Goal: Transaction & Acquisition: Purchase product/service

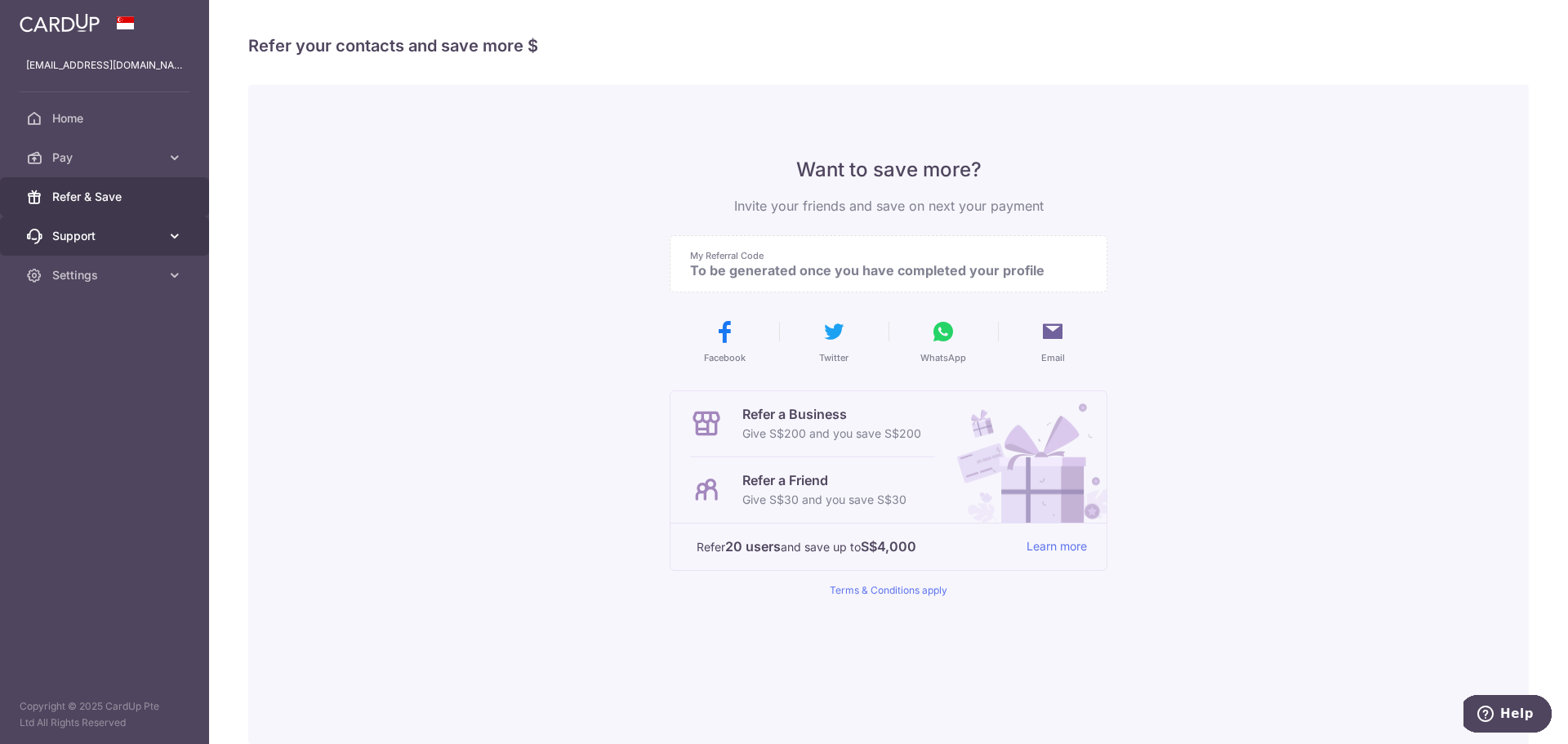
scroll to position [77, 0]
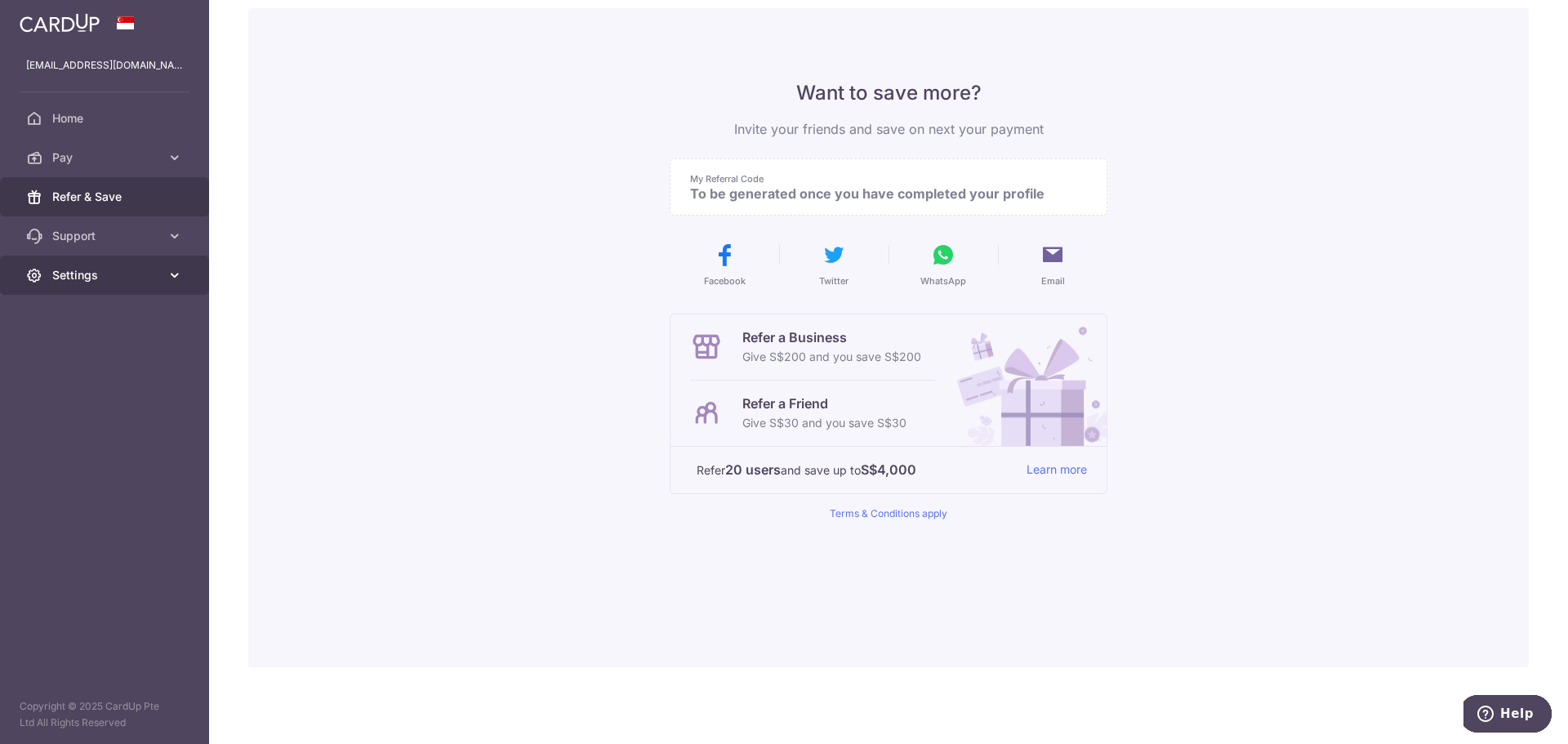
click at [111, 271] on span "Settings" at bounding box center [106, 275] width 108 height 17
click at [104, 311] on span "Account" at bounding box center [106, 315] width 108 height 17
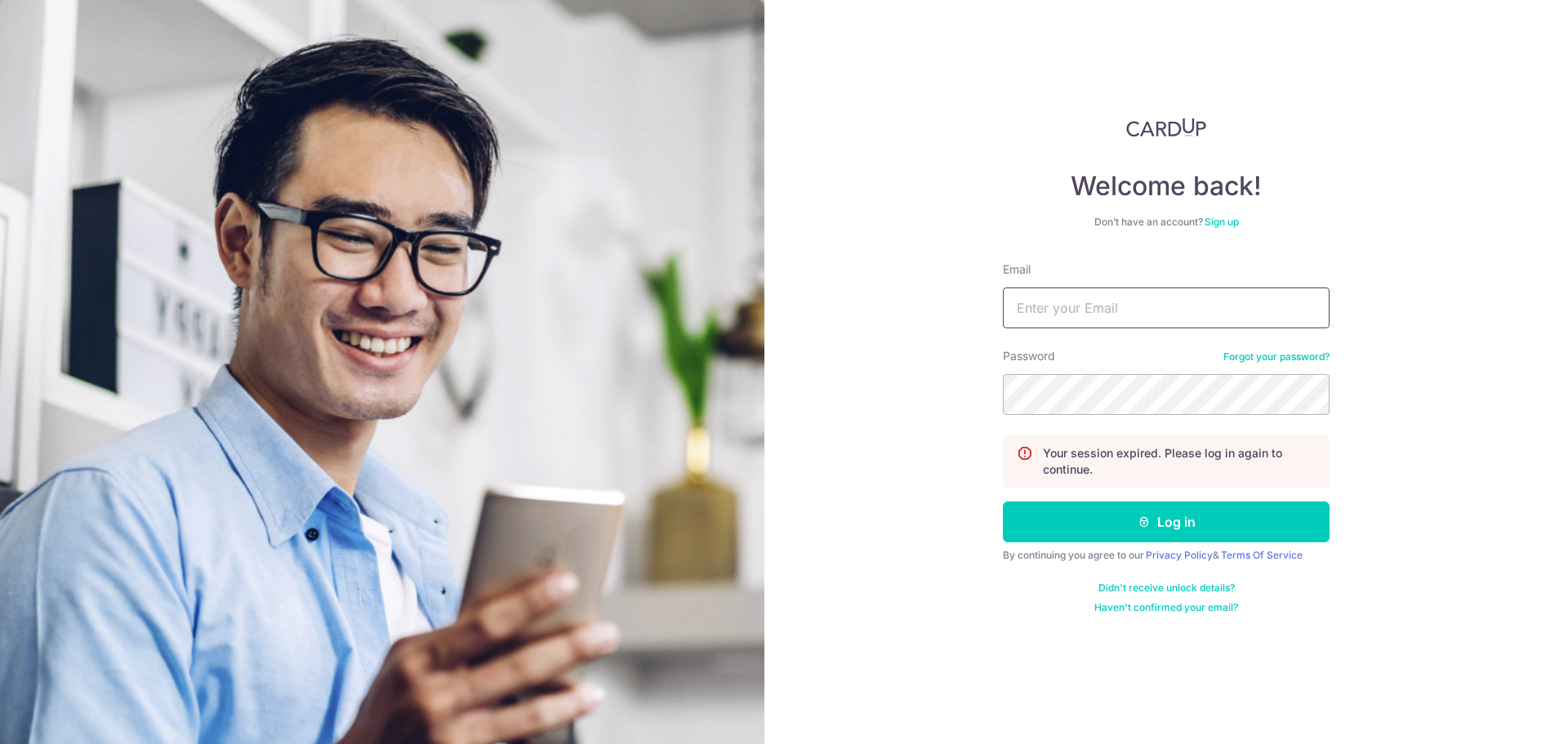
click at [1155, 315] on input "Email" at bounding box center [1166, 308] width 327 height 41
type input "hsuwen_lee@hotmail.com"
click at [1095, 420] on form "Email hsuwen_lee@hotmail.com Password Forgot your password? Your session expire…" at bounding box center [1166, 437] width 327 height 353
click at [1003, 502] on button "Log in" at bounding box center [1166, 522] width 327 height 41
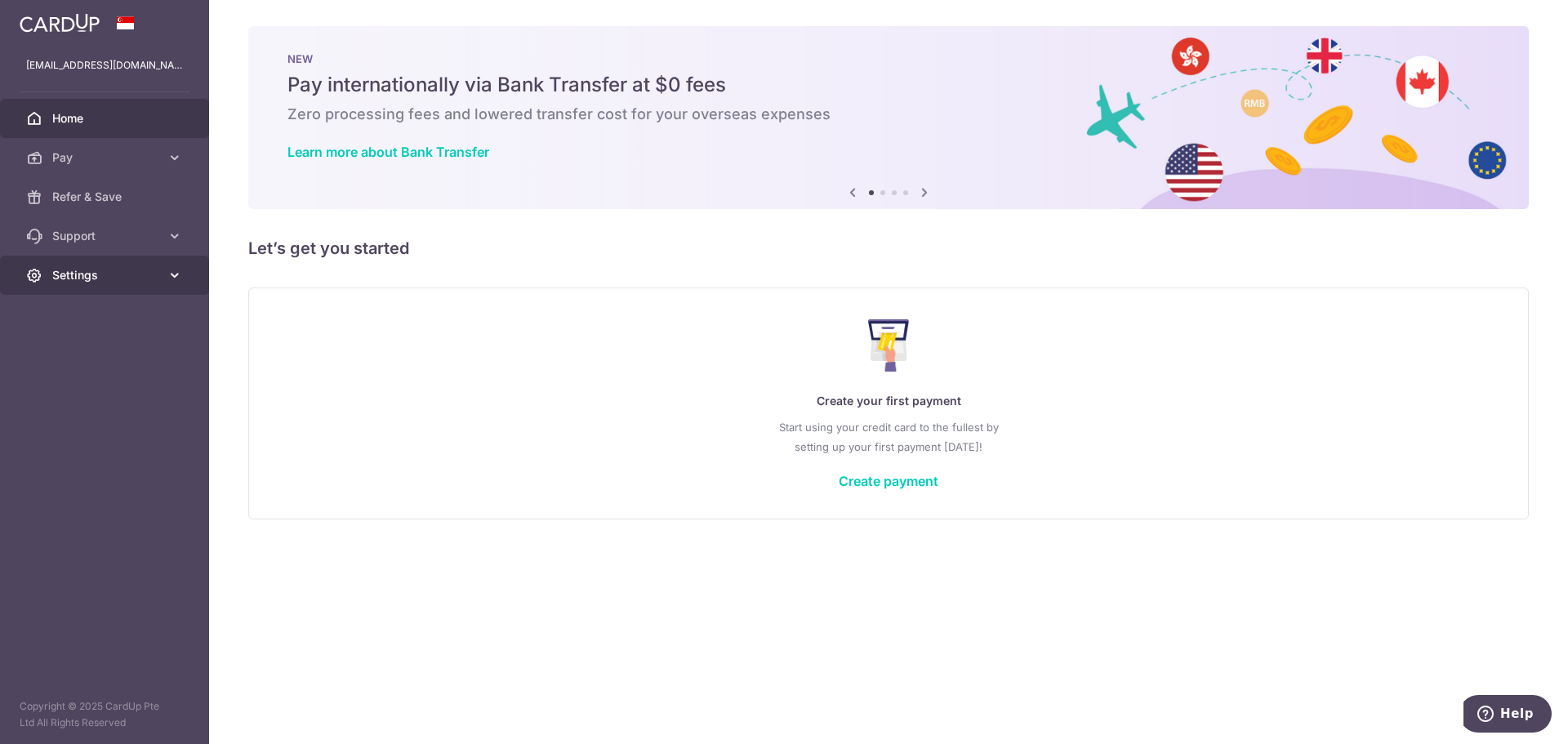
click at [114, 275] on span "Settings" at bounding box center [106, 275] width 108 height 17
drag, startPoint x: 117, startPoint y: 328, endPoint x: 300, endPoint y: 275, distance: 190.5
click at [117, 328] on link "Account" at bounding box center [104, 315] width 209 height 39
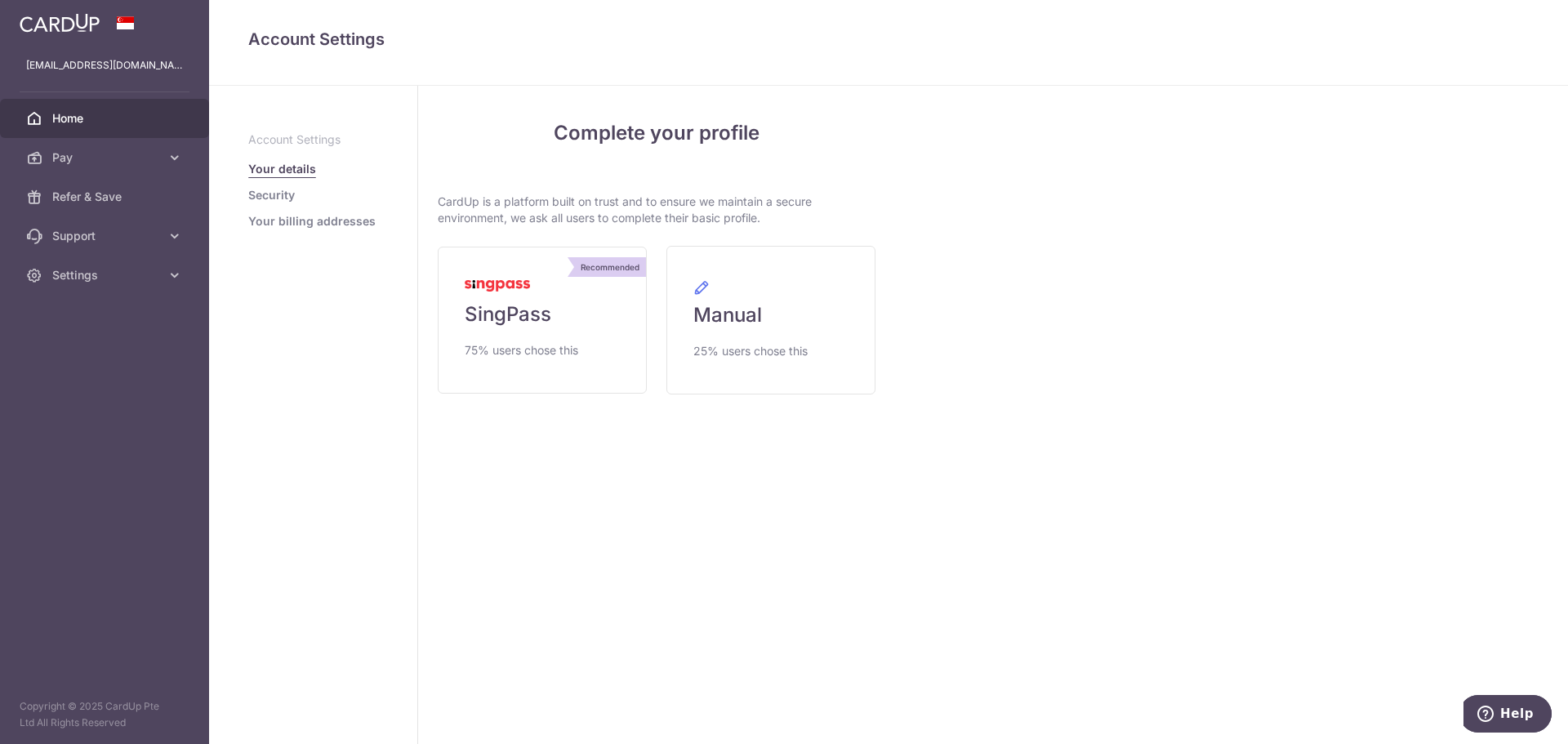
click at [67, 120] on span "Home" at bounding box center [106, 118] width 108 height 17
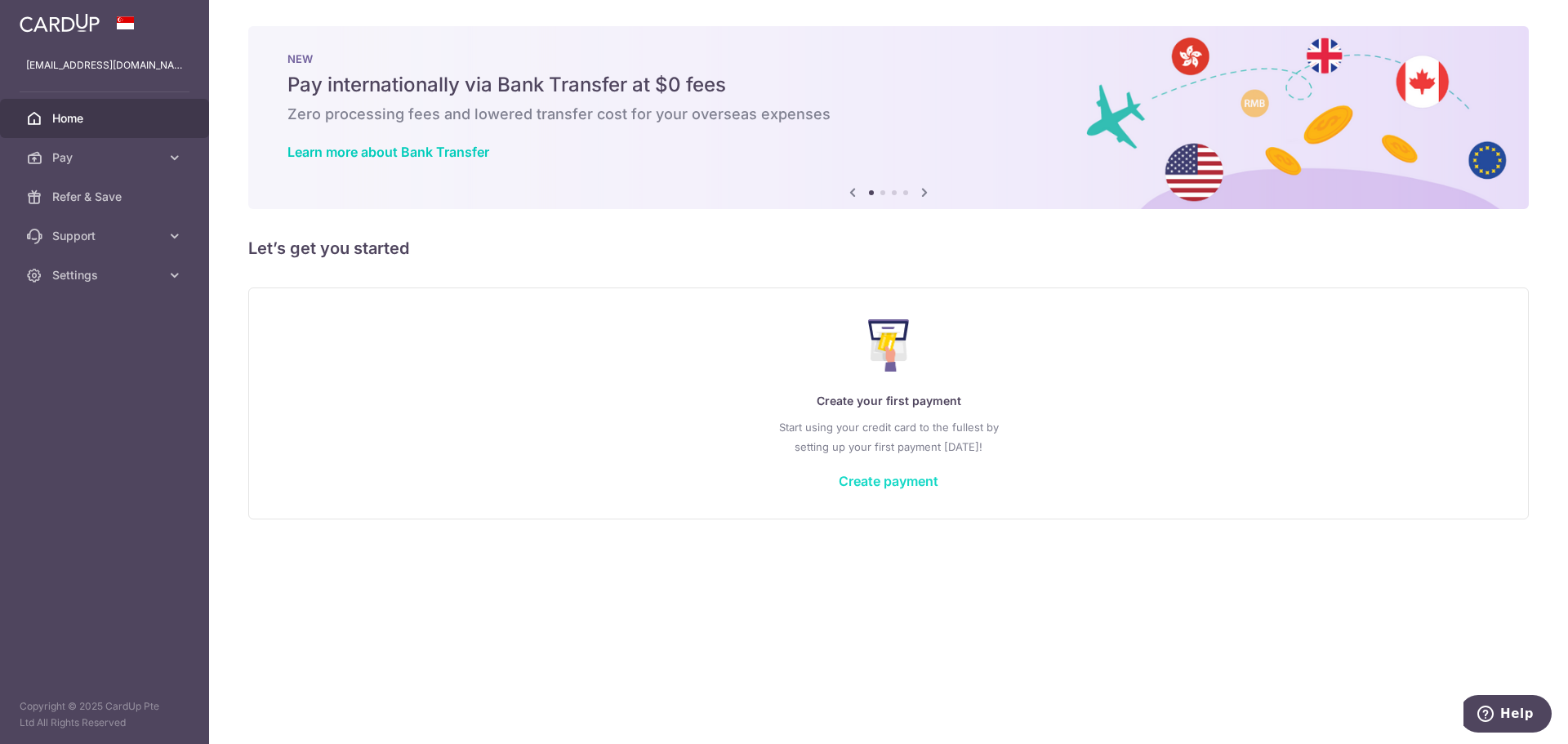
click at [865, 477] on link "Create payment" at bounding box center [889, 481] width 100 height 17
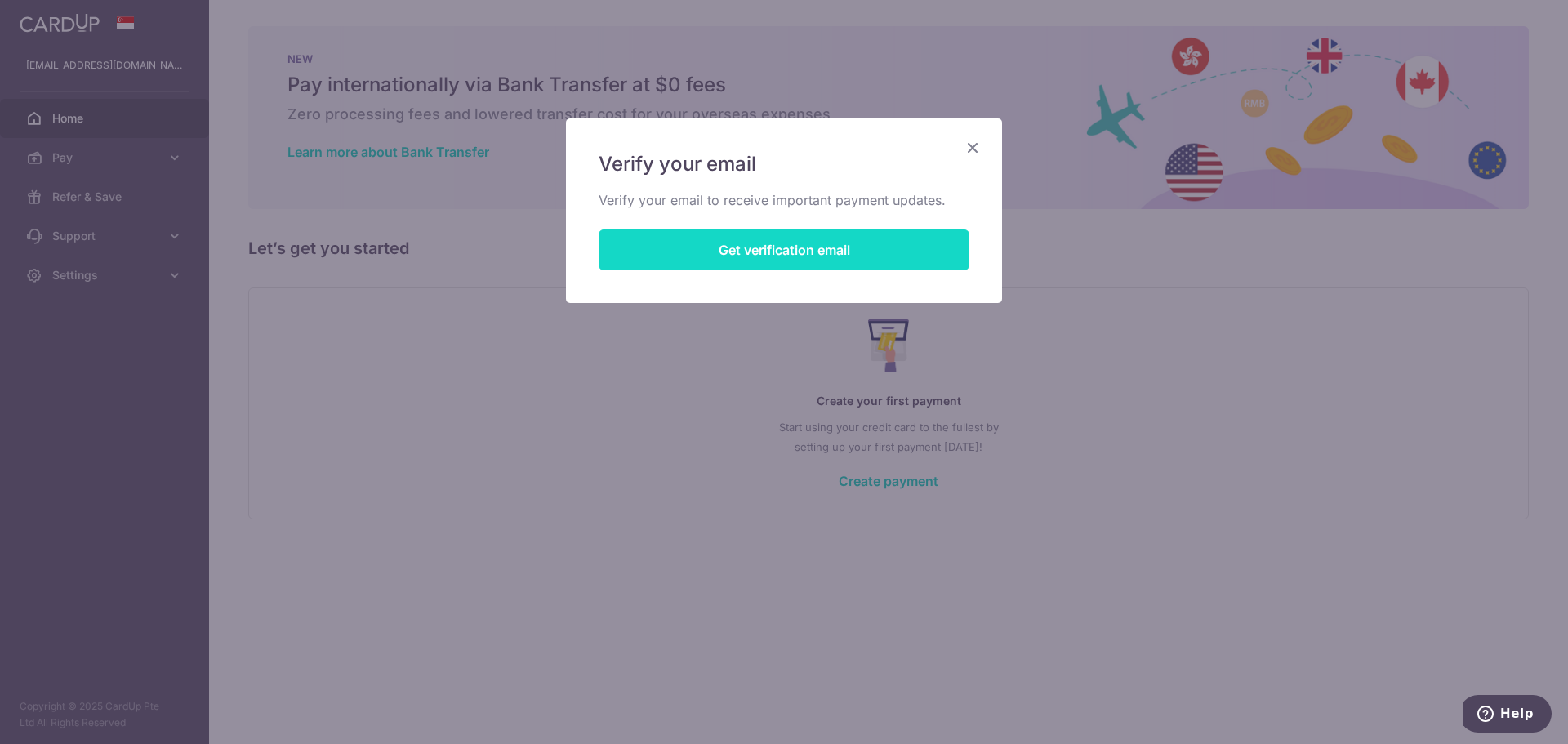
click at [696, 248] on button "Get verification email" at bounding box center [784, 250] width 371 height 41
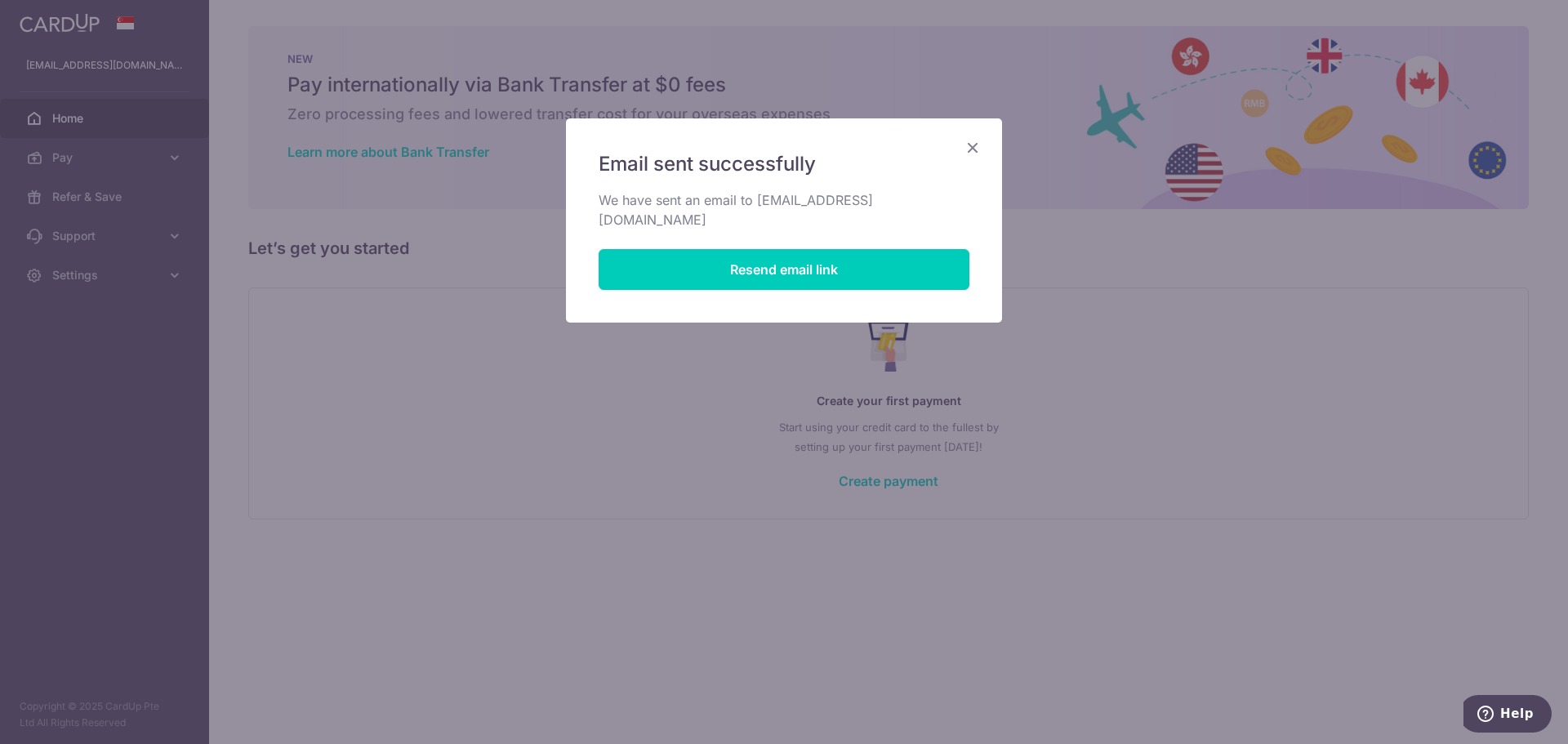
click at [972, 154] on icon "Close" at bounding box center [972, 147] width 19 height 20
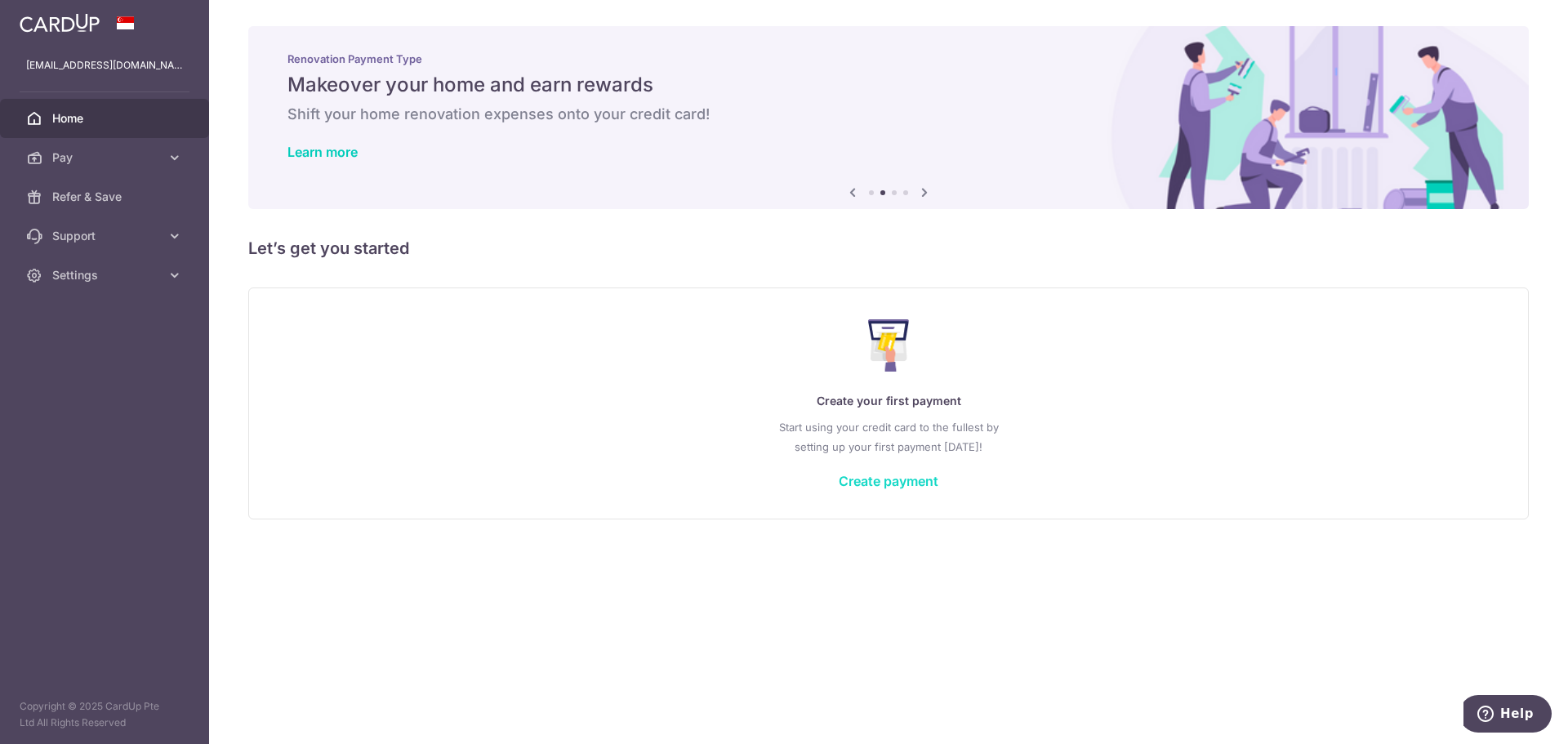
drag, startPoint x: 886, startPoint y: 467, endPoint x: 882, endPoint y: 478, distance: 11.7
click at [886, 467] on div "Create your first payment Start using your credit card to the fullest by settin…" at bounding box center [889, 403] width 1240 height 194
click at [876, 482] on link "Create payment" at bounding box center [889, 481] width 100 height 17
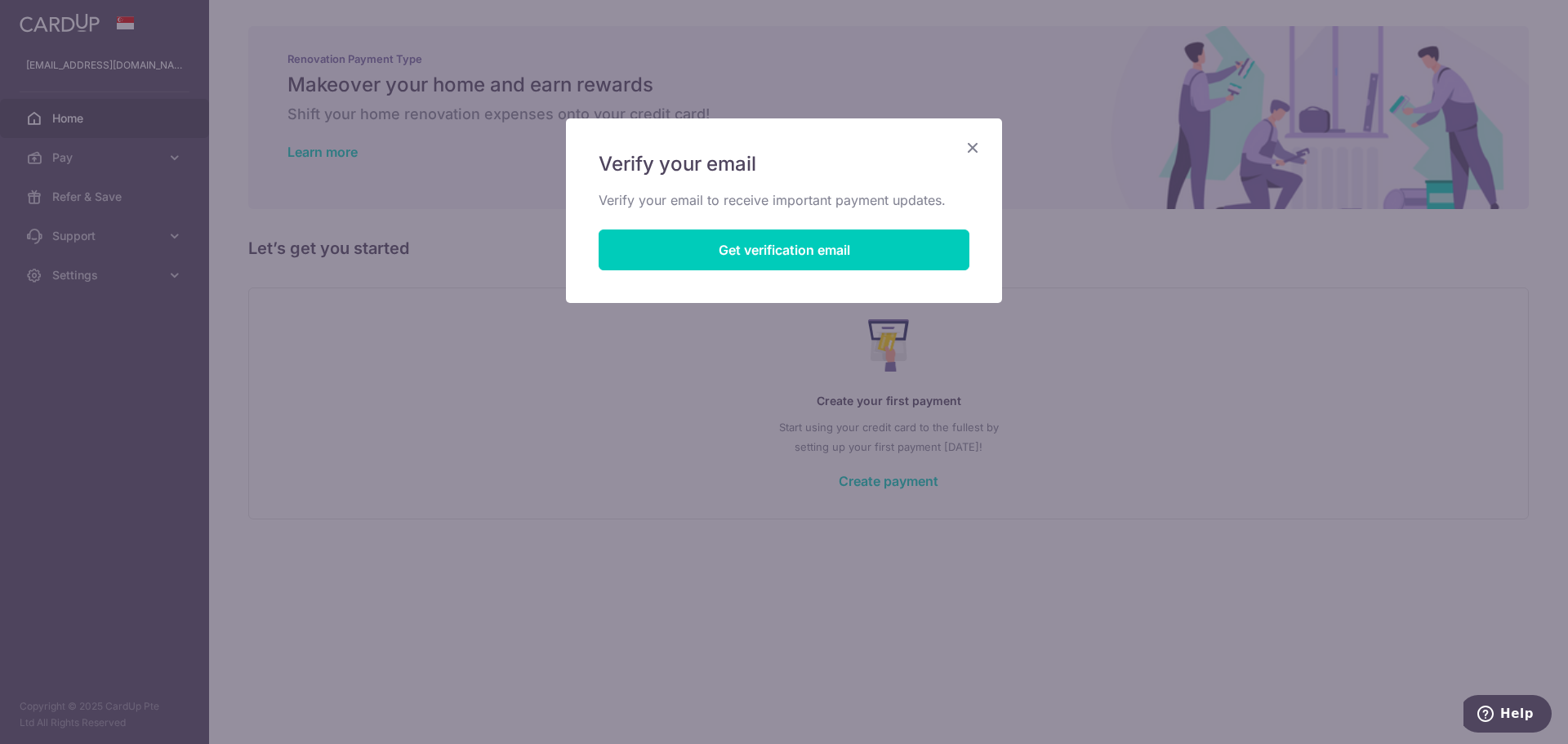
click at [976, 152] on icon "Close" at bounding box center [972, 147] width 19 height 20
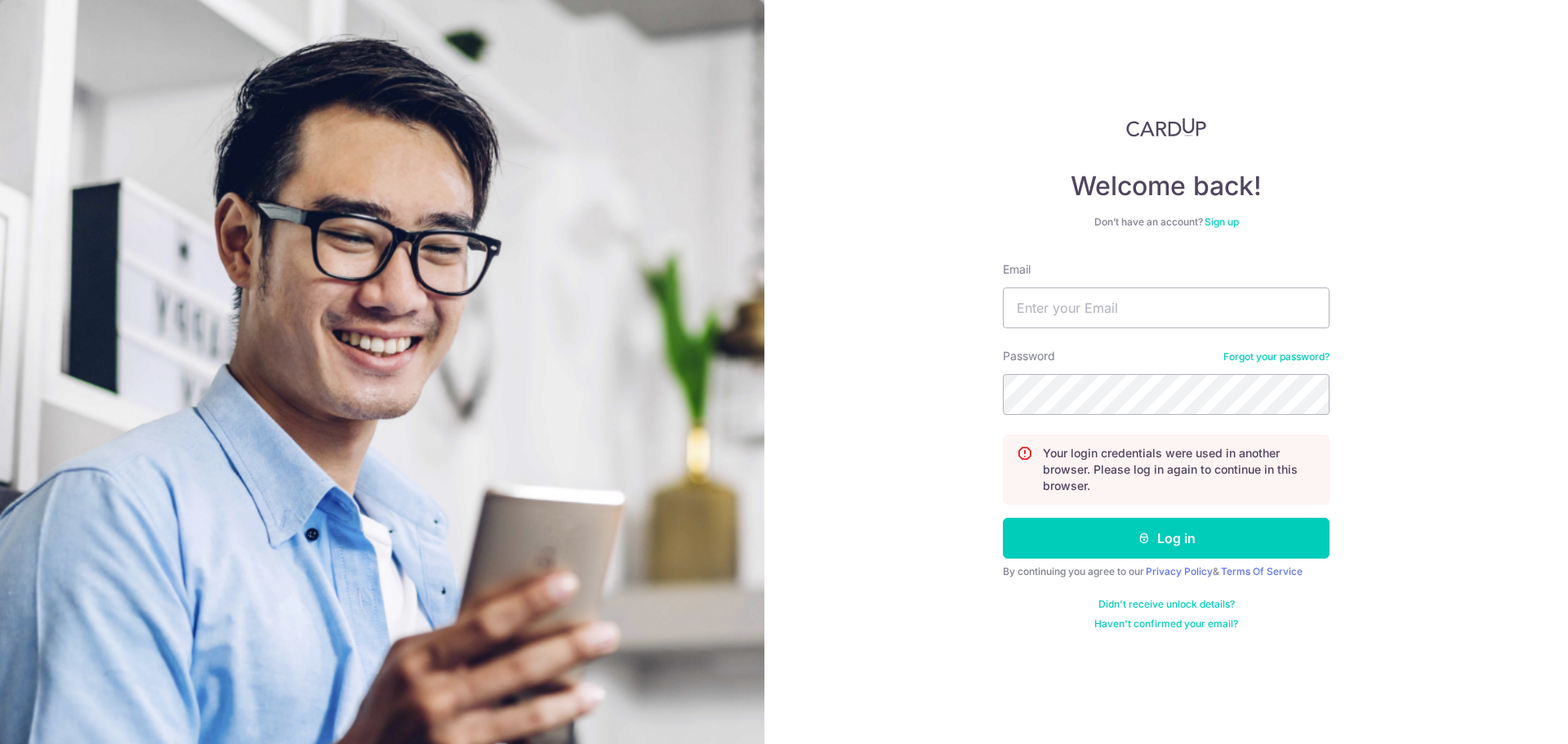
click at [1138, 342] on form "Email Password Forgot your password? Your login credentials were used in anothe…" at bounding box center [1166, 445] width 327 height 369
click at [1114, 333] on form "Email Password Forgot your password? Your login credentials were used in anothe…" at bounding box center [1166, 445] width 327 height 369
click at [1083, 321] on input "Email" at bounding box center [1166, 308] width 327 height 41
type input "[EMAIL_ADDRESS][DOMAIN_NAME]"
click at [1003, 518] on button "Log in" at bounding box center [1166, 538] width 327 height 41
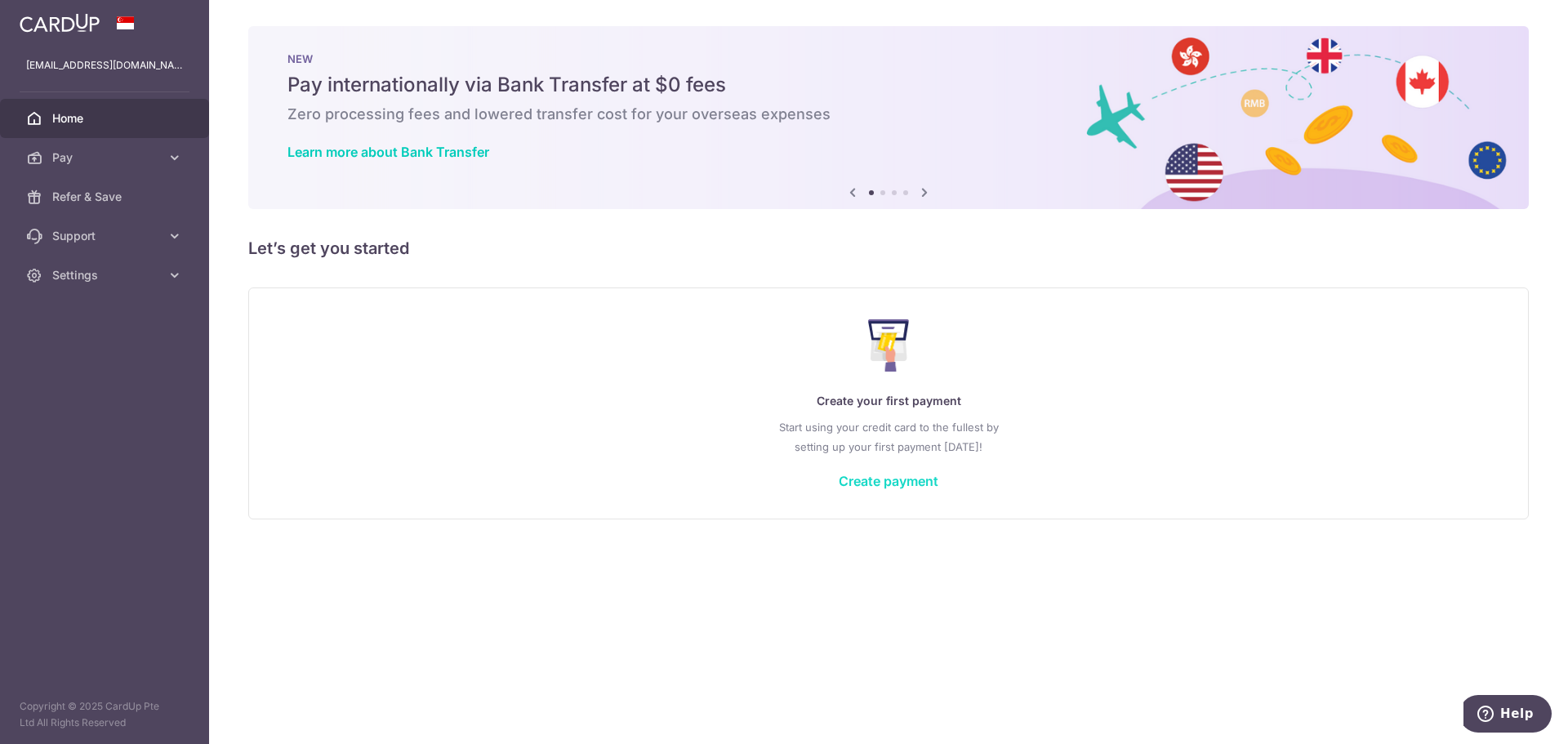
click at [926, 485] on link "Create payment" at bounding box center [889, 481] width 100 height 17
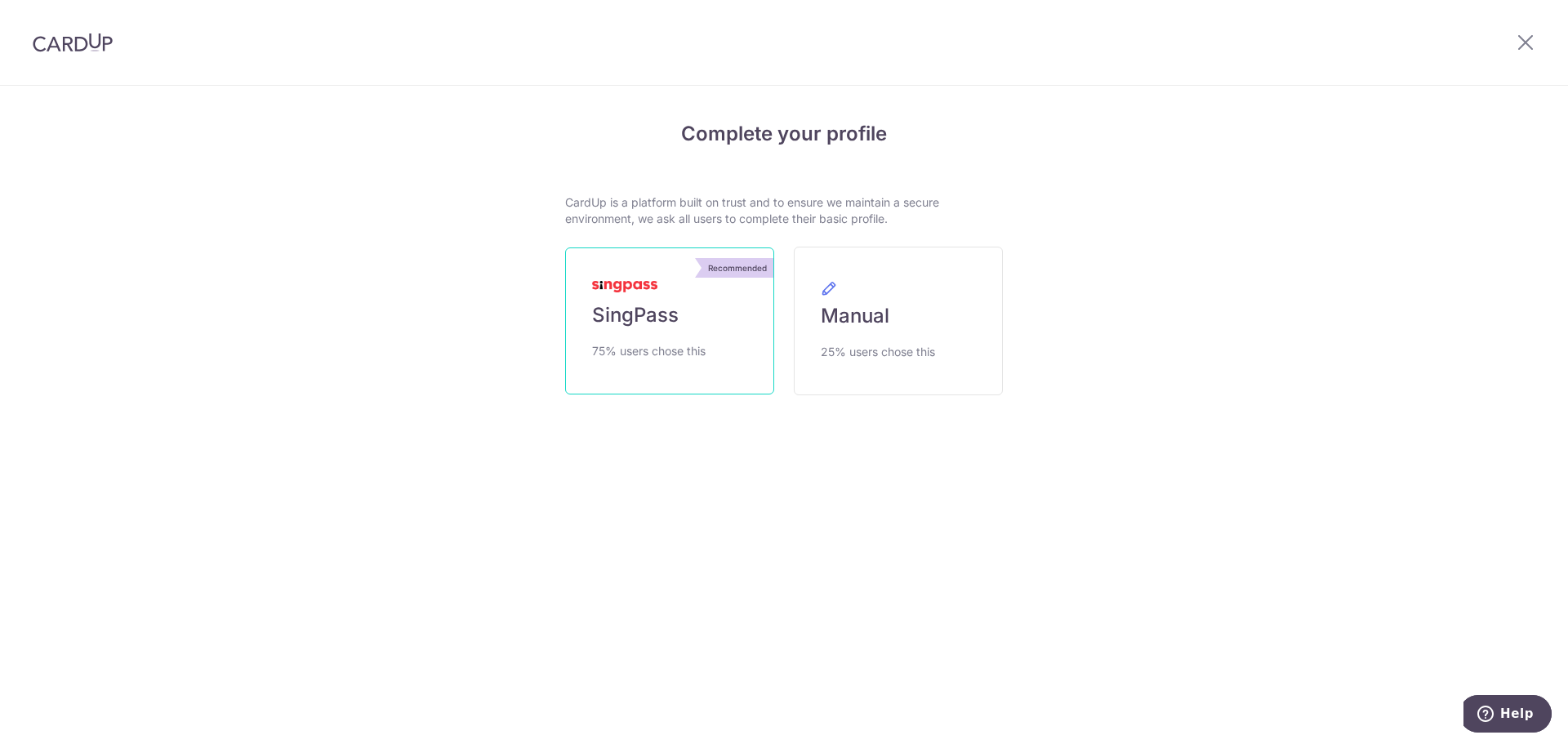
click at [633, 344] on span "75% users chose this" at bounding box center [649, 351] width 114 height 19
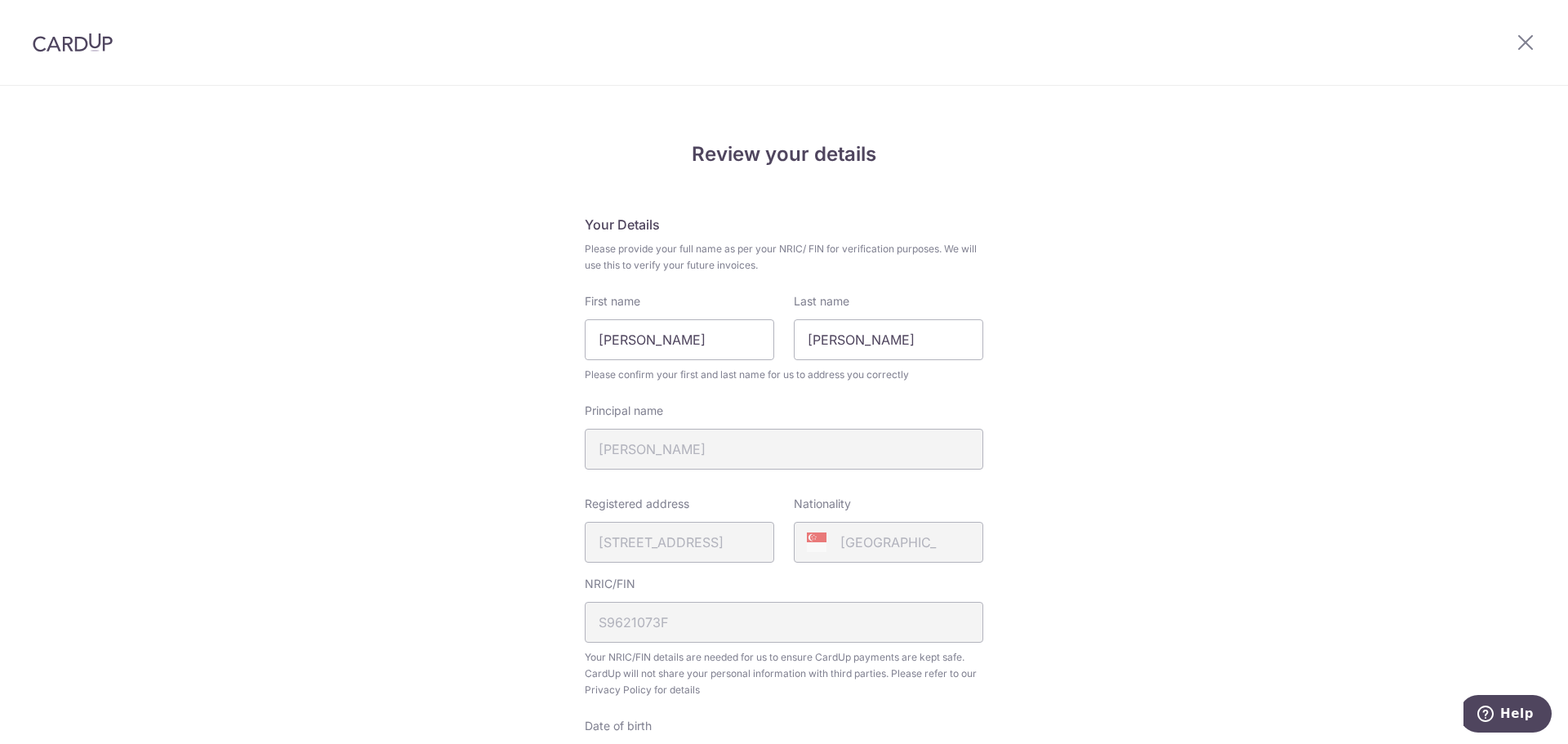
scroll to position [466, 0]
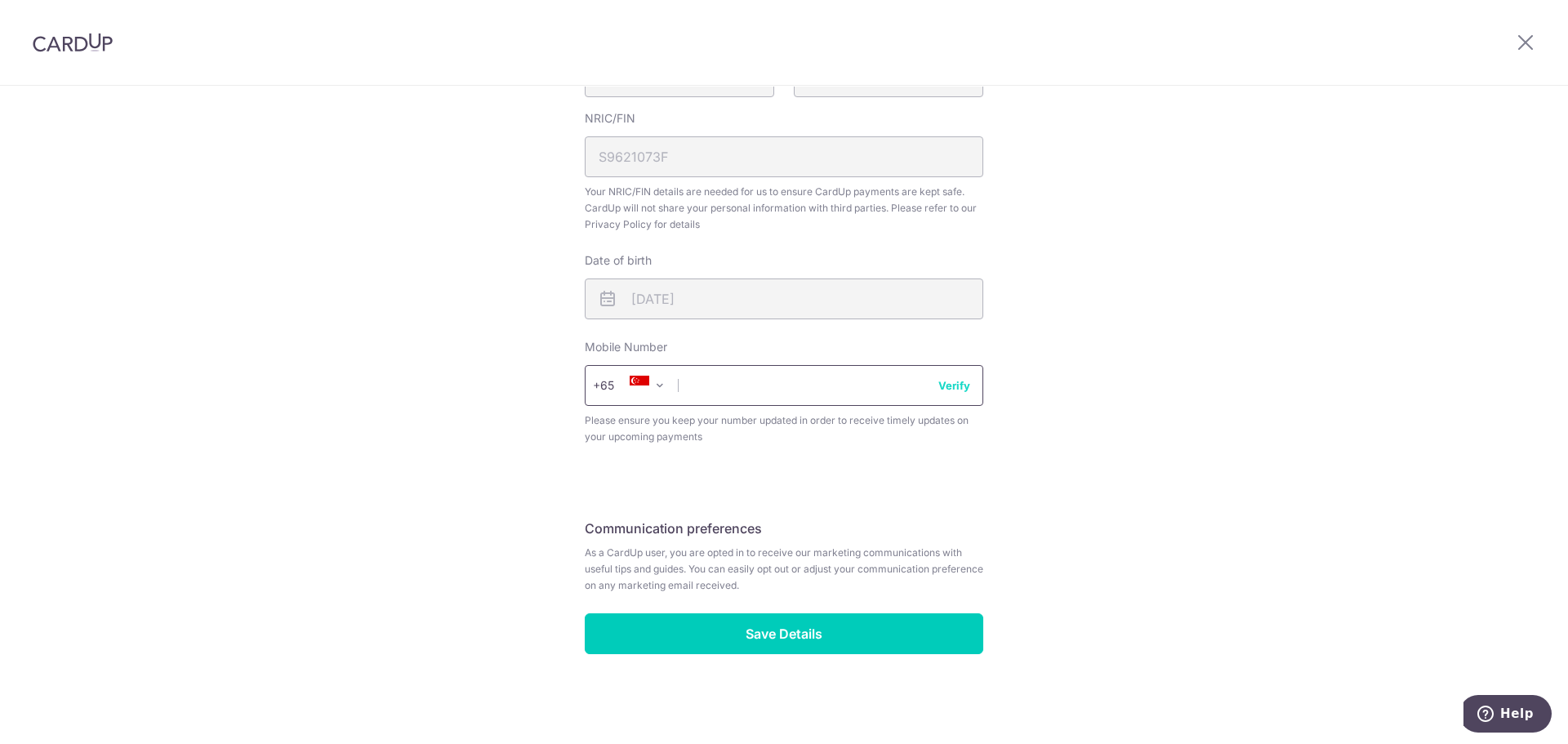
click at [742, 386] on input "text" at bounding box center [784, 386] width 399 height 41
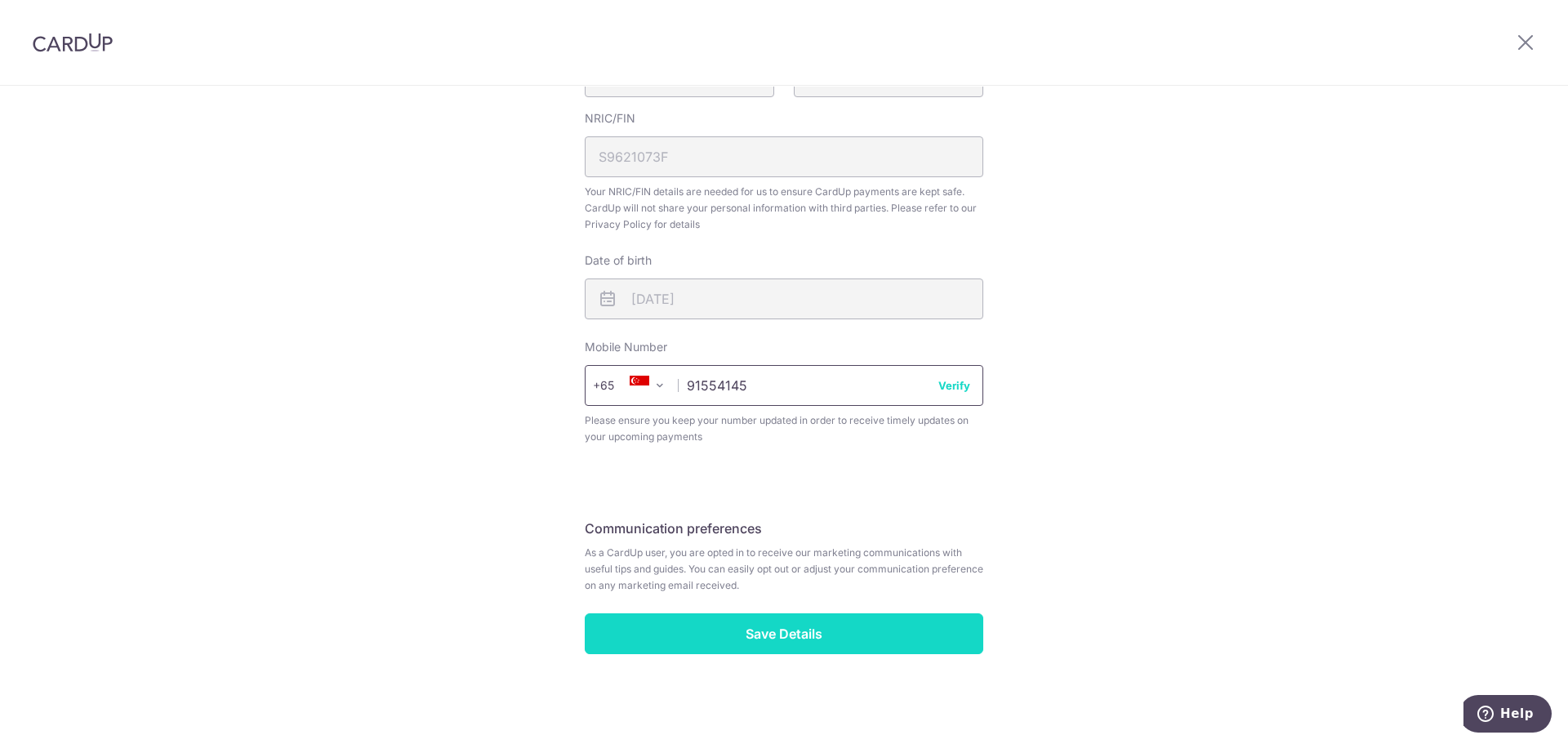
type input "91554145"
click at [712, 632] on input "Save Details" at bounding box center [784, 634] width 399 height 41
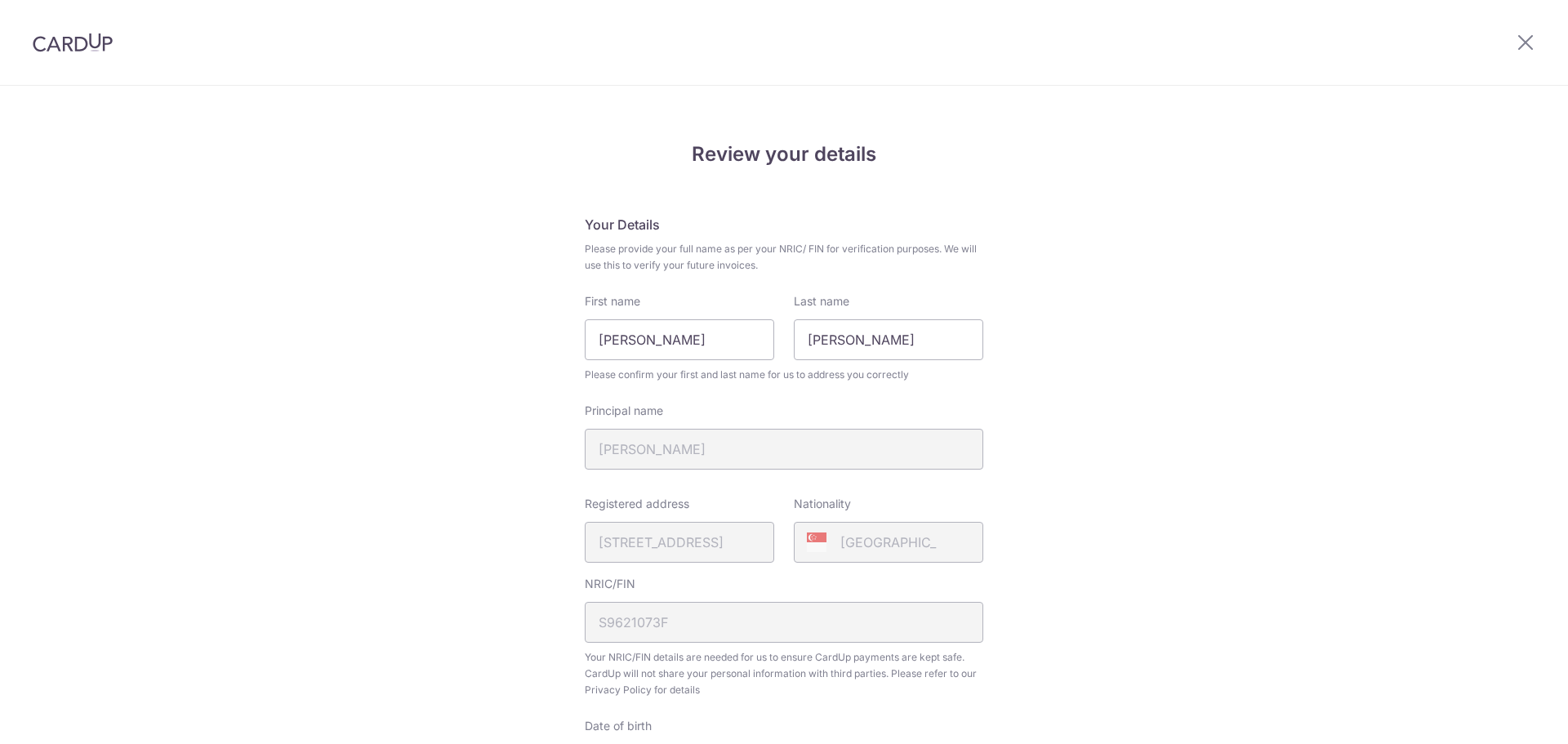
scroll to position [489, 0]
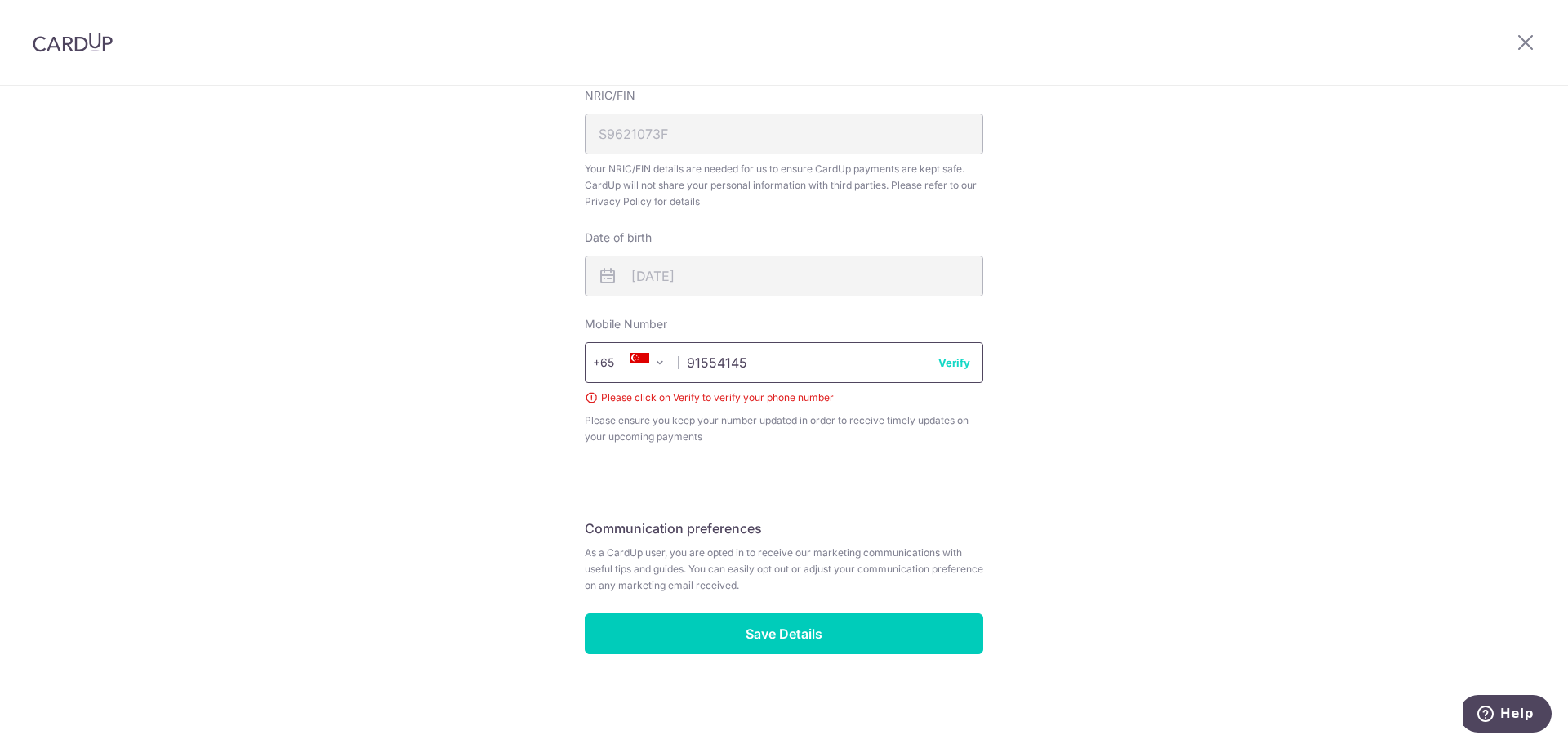
click at [952, 371] on input "91554145" at bounding box center [784, 363] width 399 height 41
click at [952, 363] on button "Verify" at bounding box center [954, 363] width 32 height 17
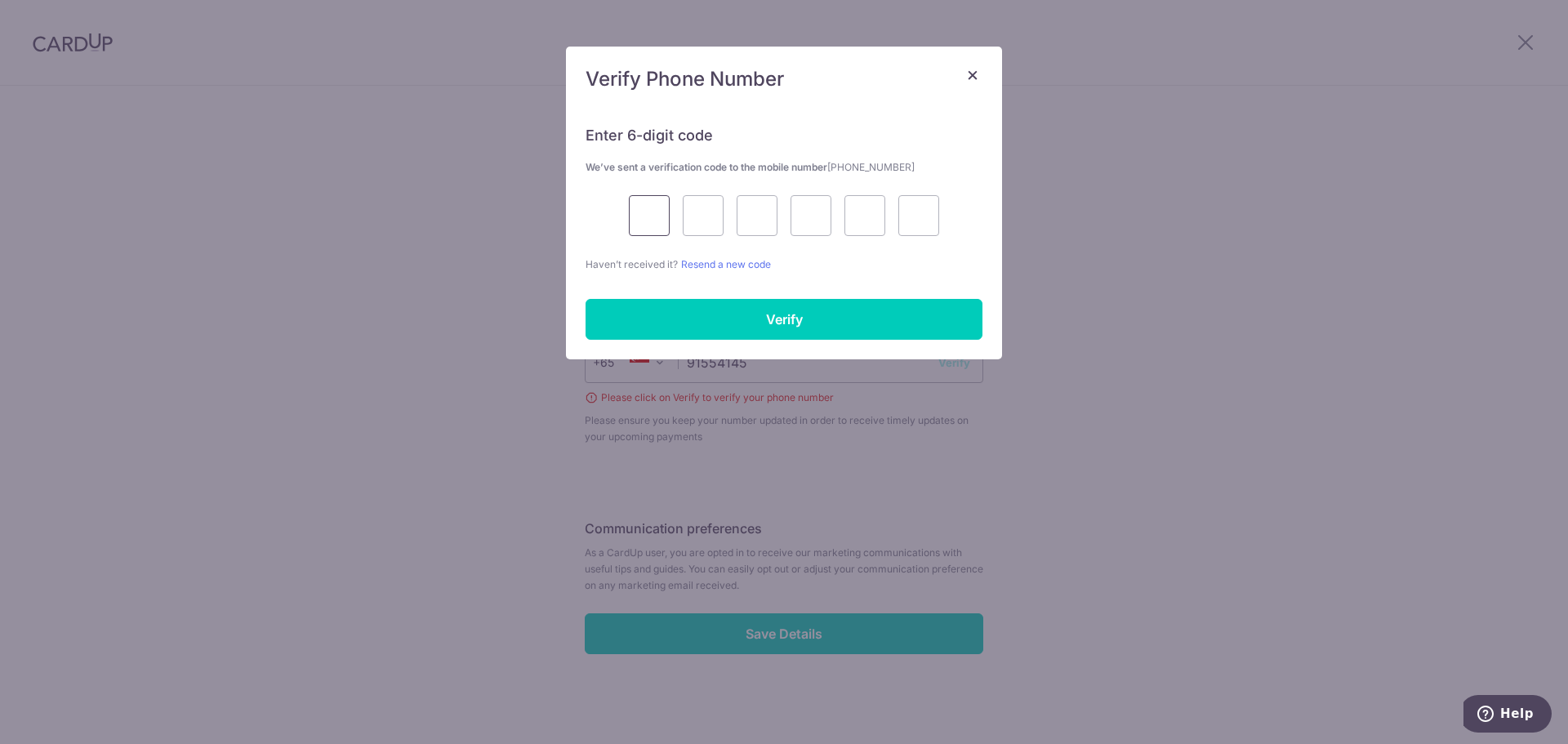
click at [640, 228] on input "text" at bounding box center [649, 216] width 41 height 41
type input "2"
type input "9"
type input "3"
type input "9"
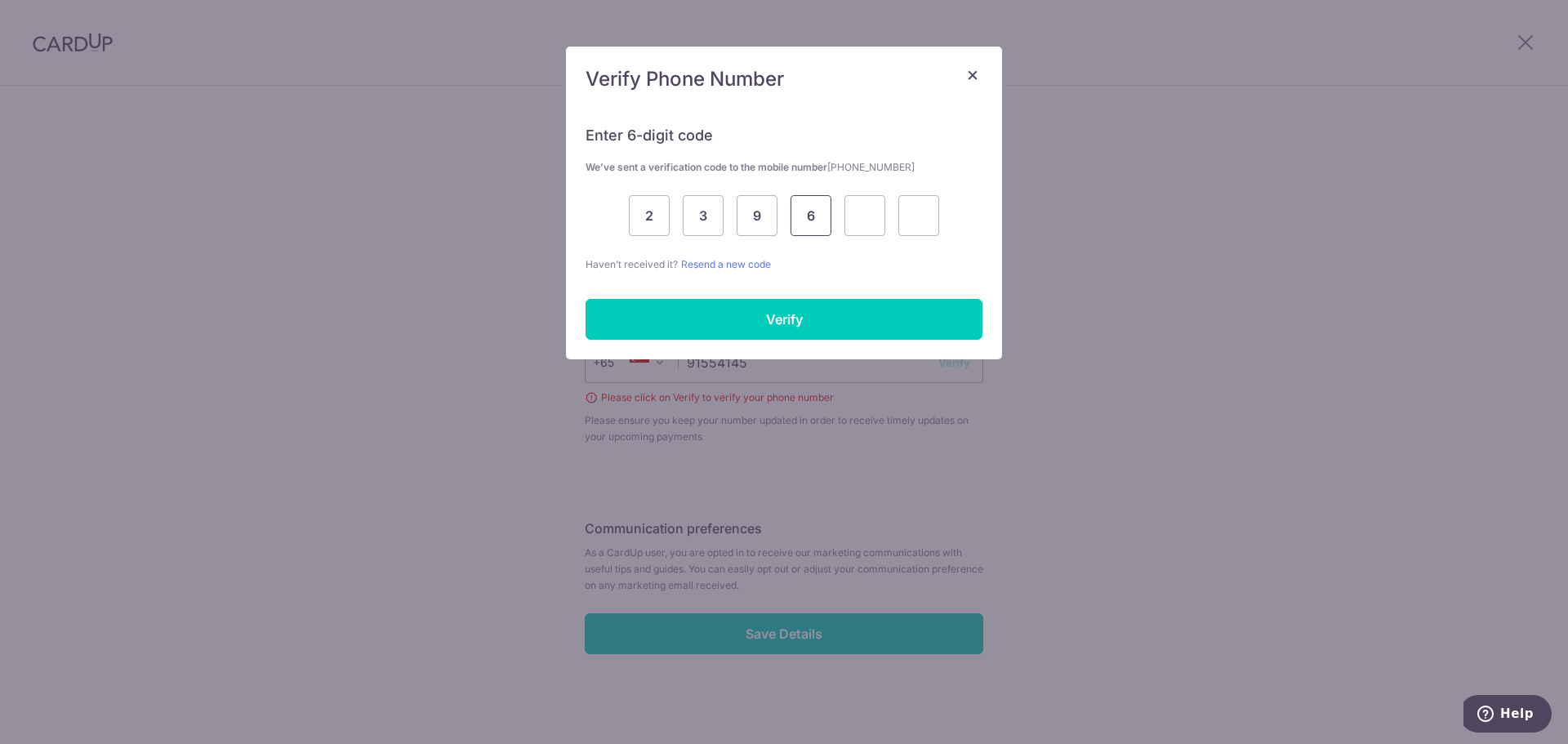
type input "6"
type input "9"
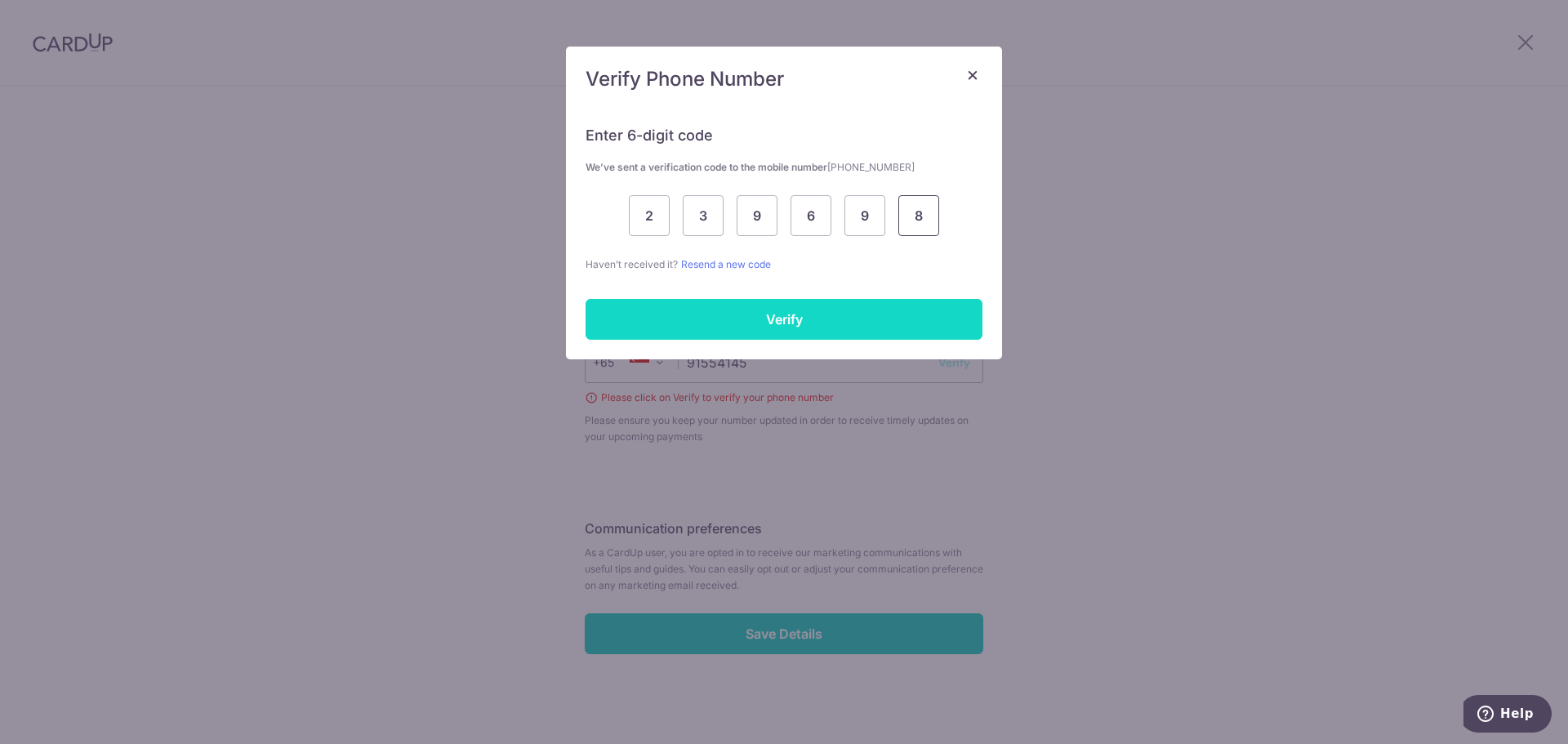
type input "8"
click at [647, 318] on input "Verify" at bounding box center [784, 319] width 397 height 41
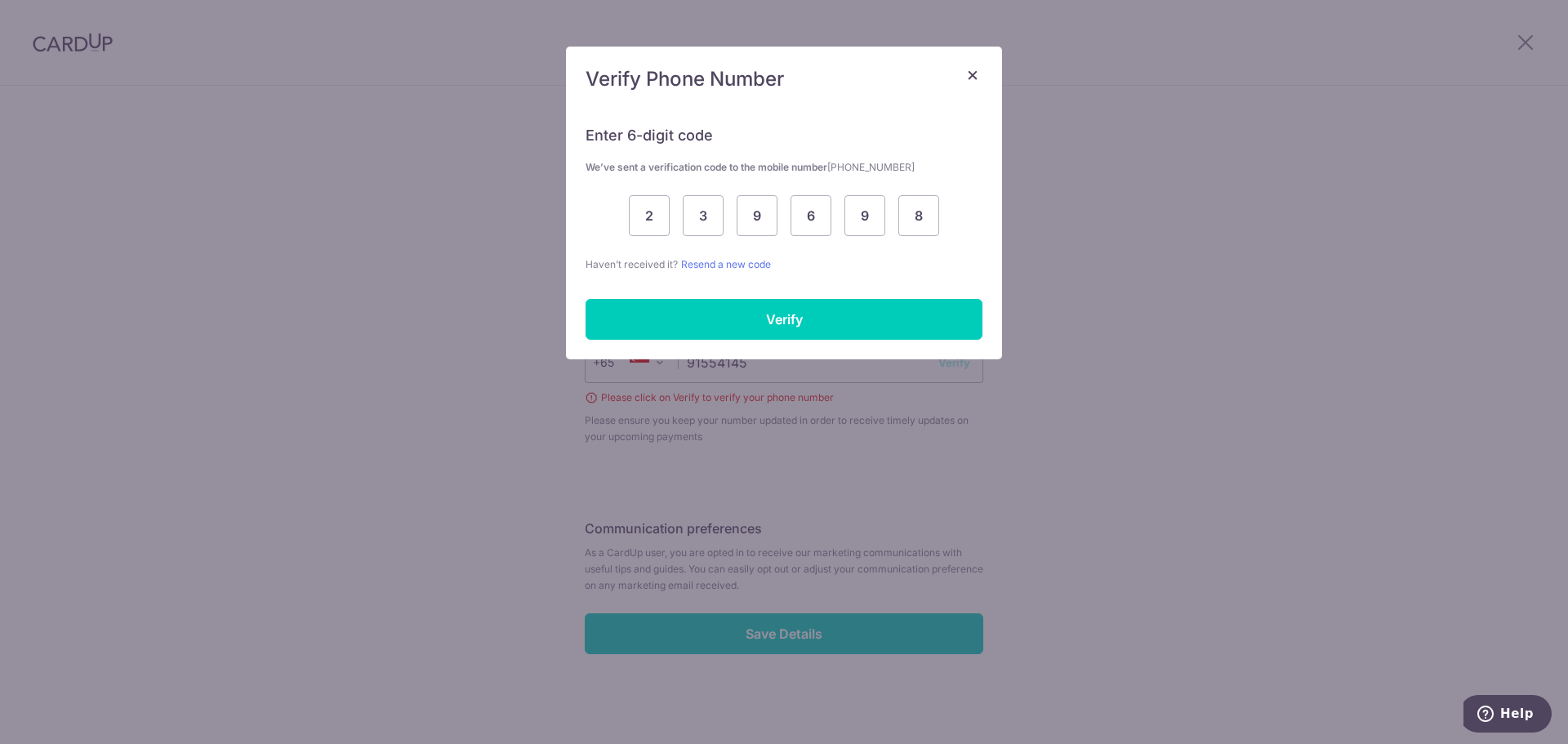
scroll to position [466, 0]
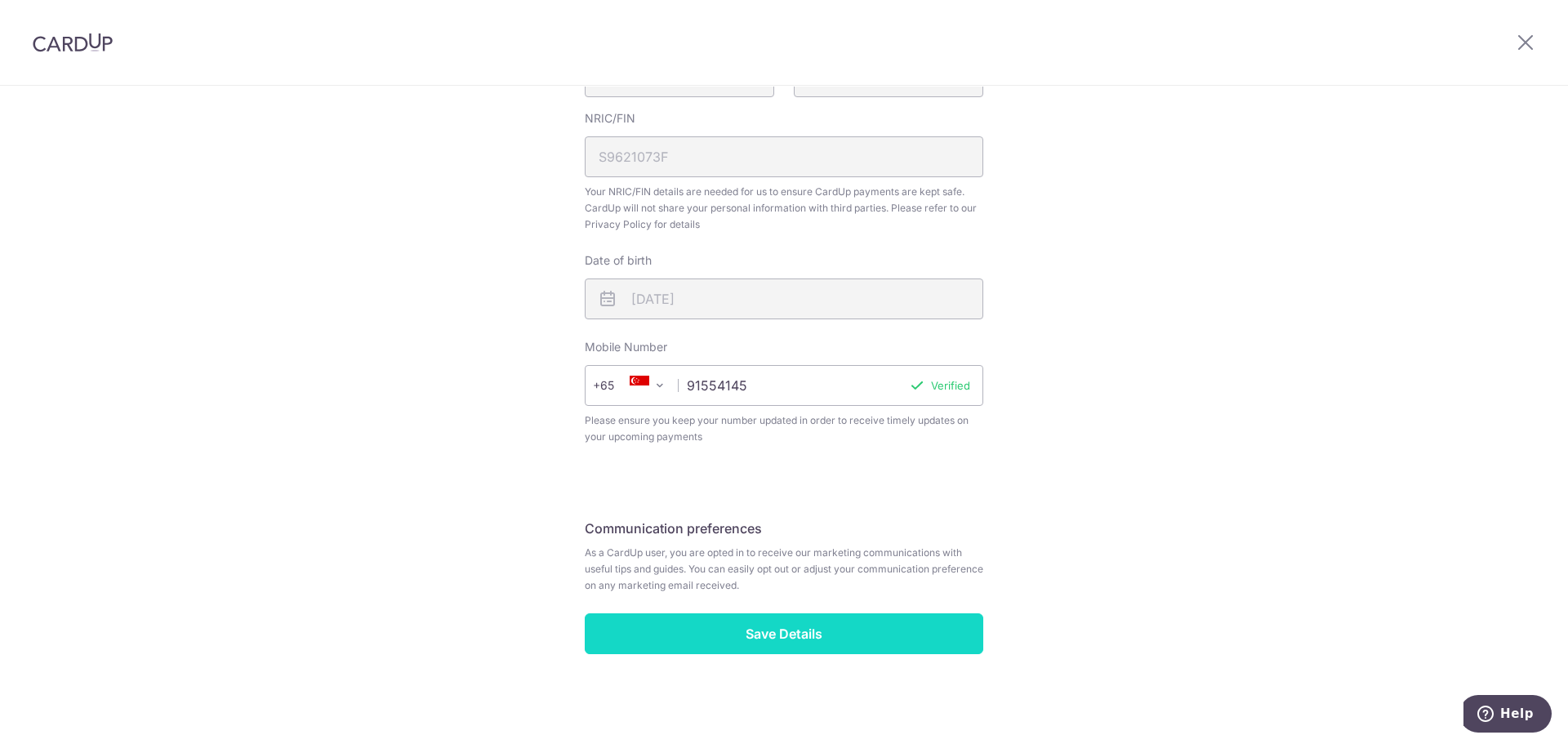
click at [741, 647] on input "Save Details" at bounding box center [784, 634] width 399 height 41
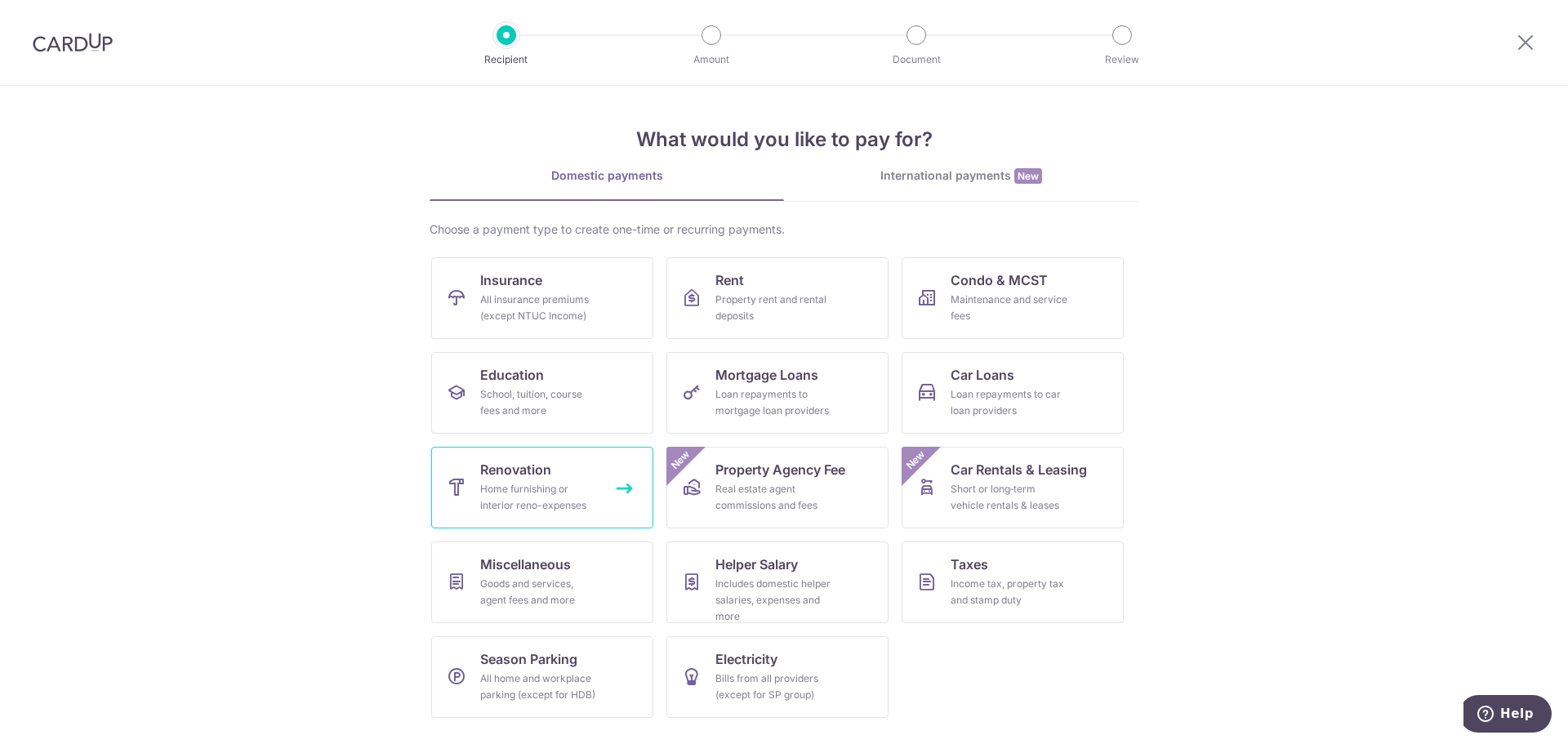
click at [574, 500] on div "Home furnishing or interior reno-expenses" at bounding box center [539, 497] width 117 height 32
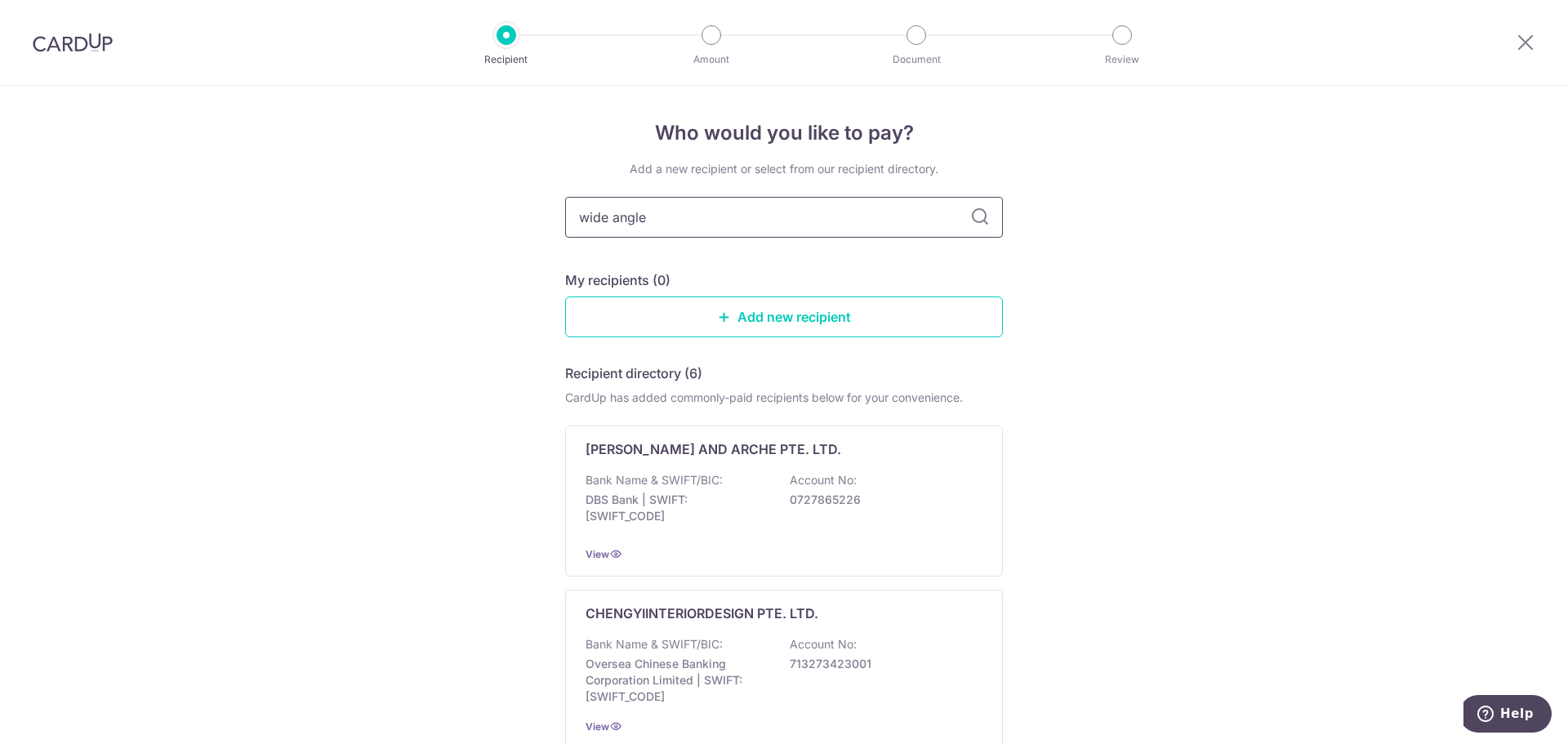
type input "wide angle"
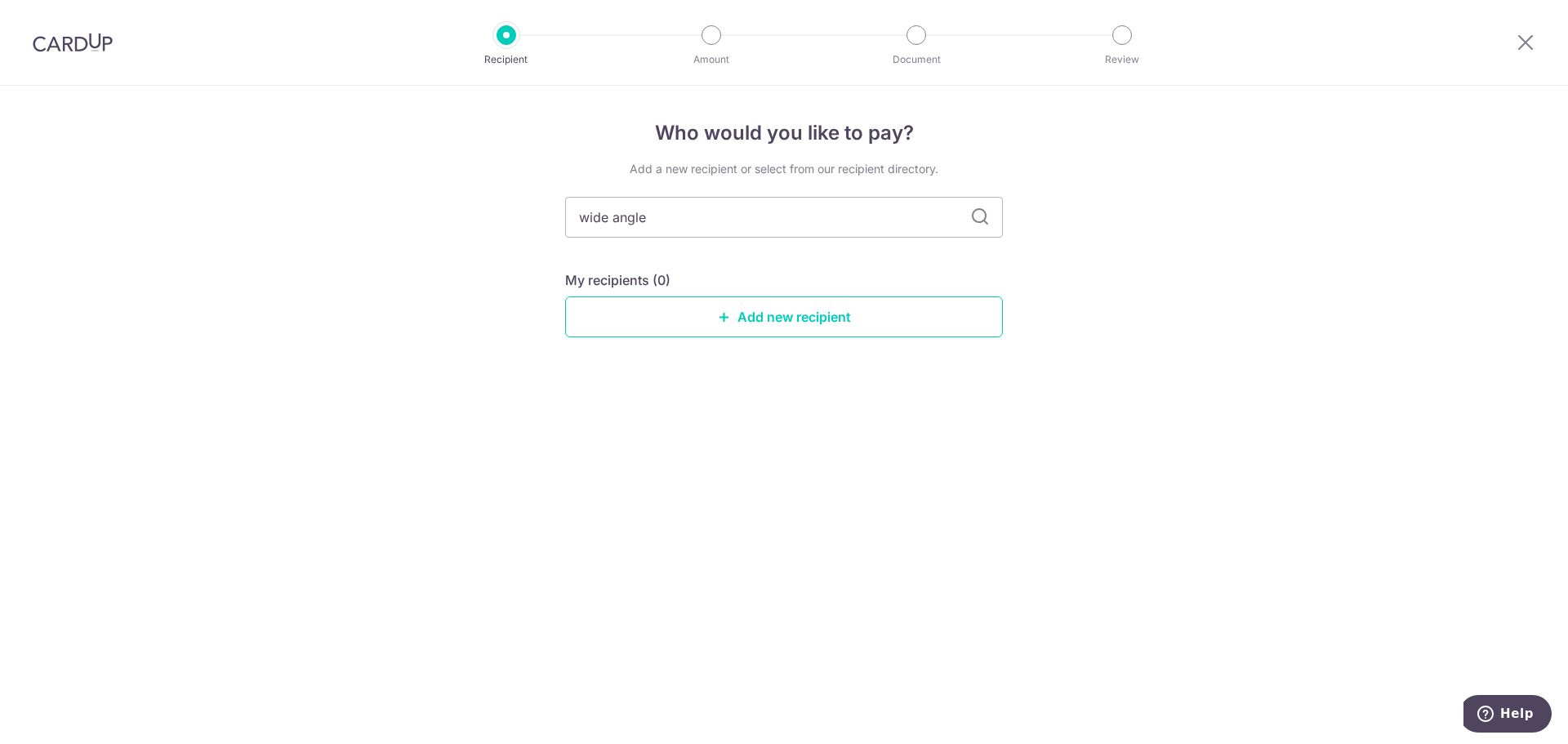
click at [977, 221] on icon at bounding box center [980, 217] width 19 height 19
drag, startPoint x: 692, startPoint y: 202, endPoint x: 562, endPoint y: 202, distance: 130.0
click at [562, 202] on div "Who would you like to pay? Add a new recipient or select from our recipient dir…" at bounding box center [784, 415] width 1568 height 659
type input "s"
type input "cozy"
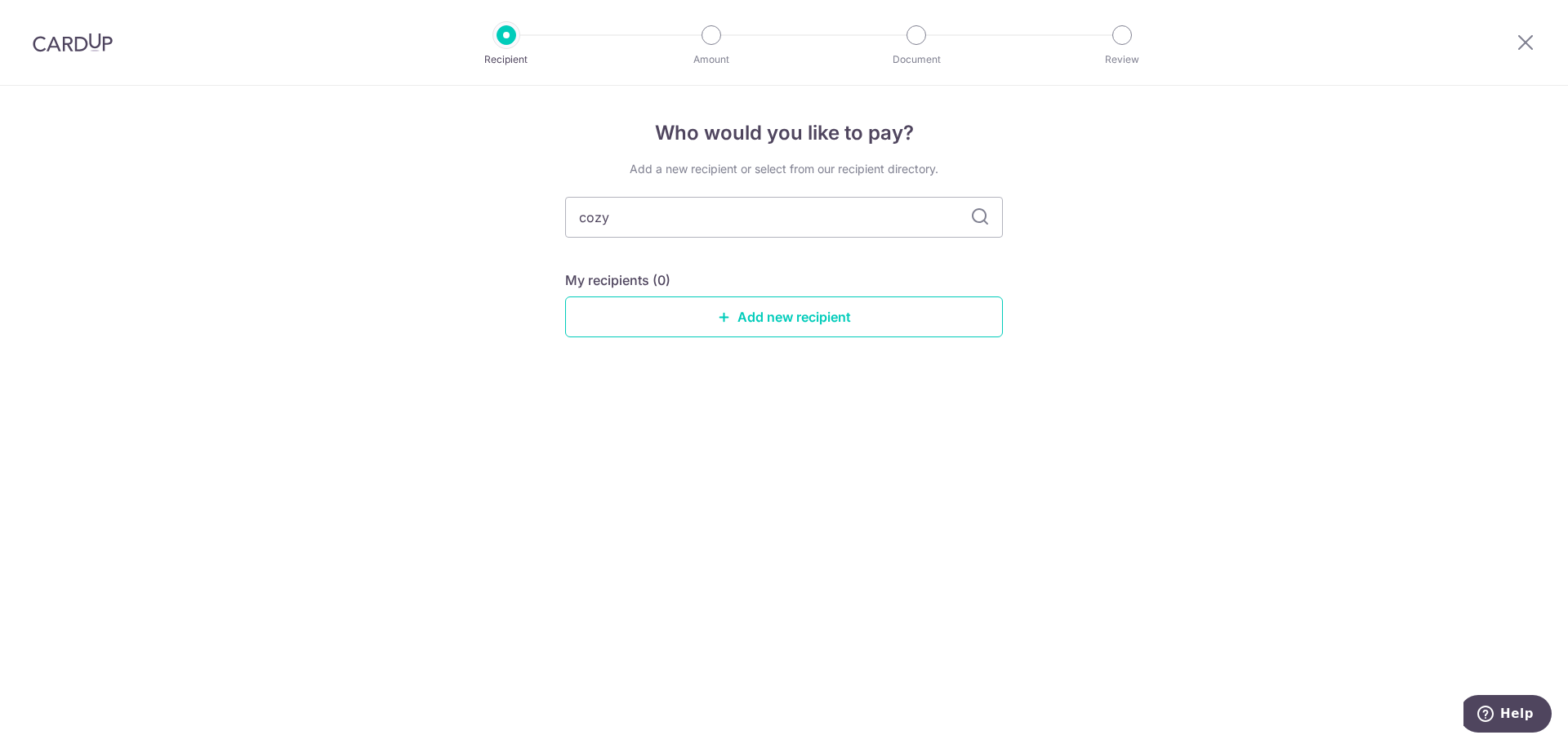
click at [971, 214] on icon at bounding box center [980, 217] width 19 height 19
drag, startPoint x: 748, startPoint y: 215, endPoint x: 575, endPoint y: 211, distance: 173.0
click at [575, 211] on input "cozy" at bounding box center [784, 217] width 438 height 41
type input "i"
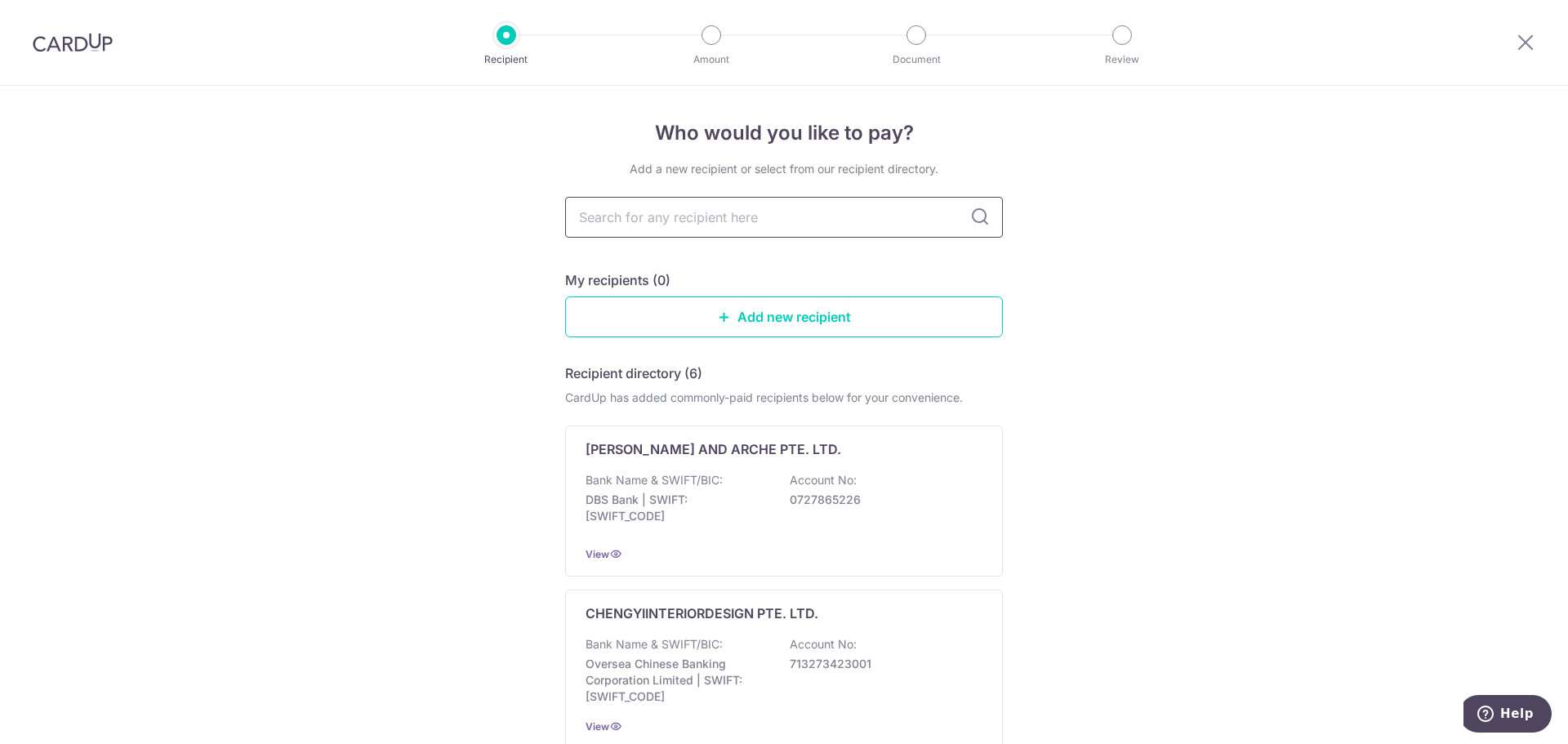
click at [650, 223] on input "text" at bounding box center [784, 217] width 438 height 41
type input "cozy"
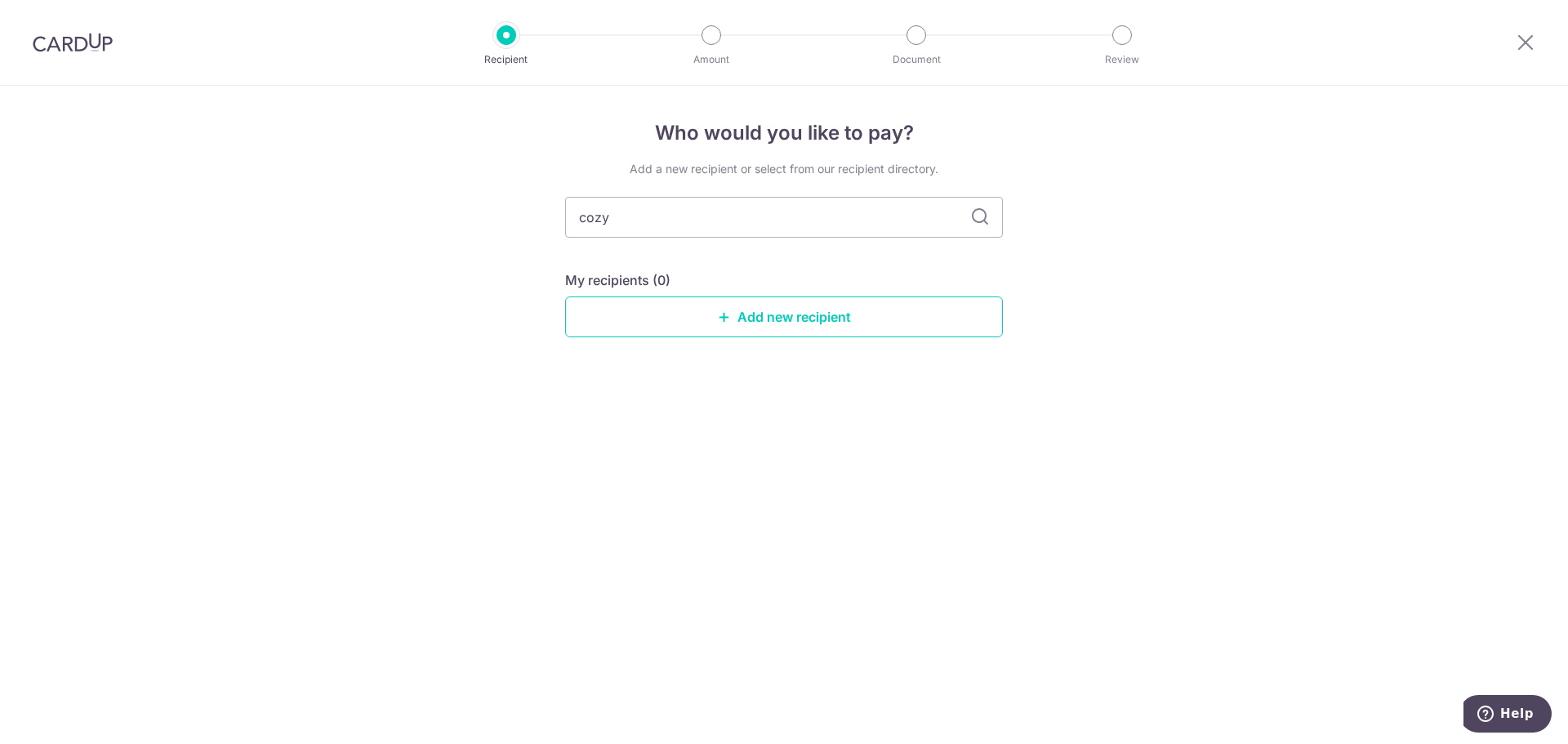
click at [462, 271] on div "Who would you like to pay? Add a new recipient or select from our recipient dir…" at bounding box center [784, 415] width 1568 height 659
click at [698, 303] on link "Add new recipient" at bounding box center [784, 316] width 438 height 41
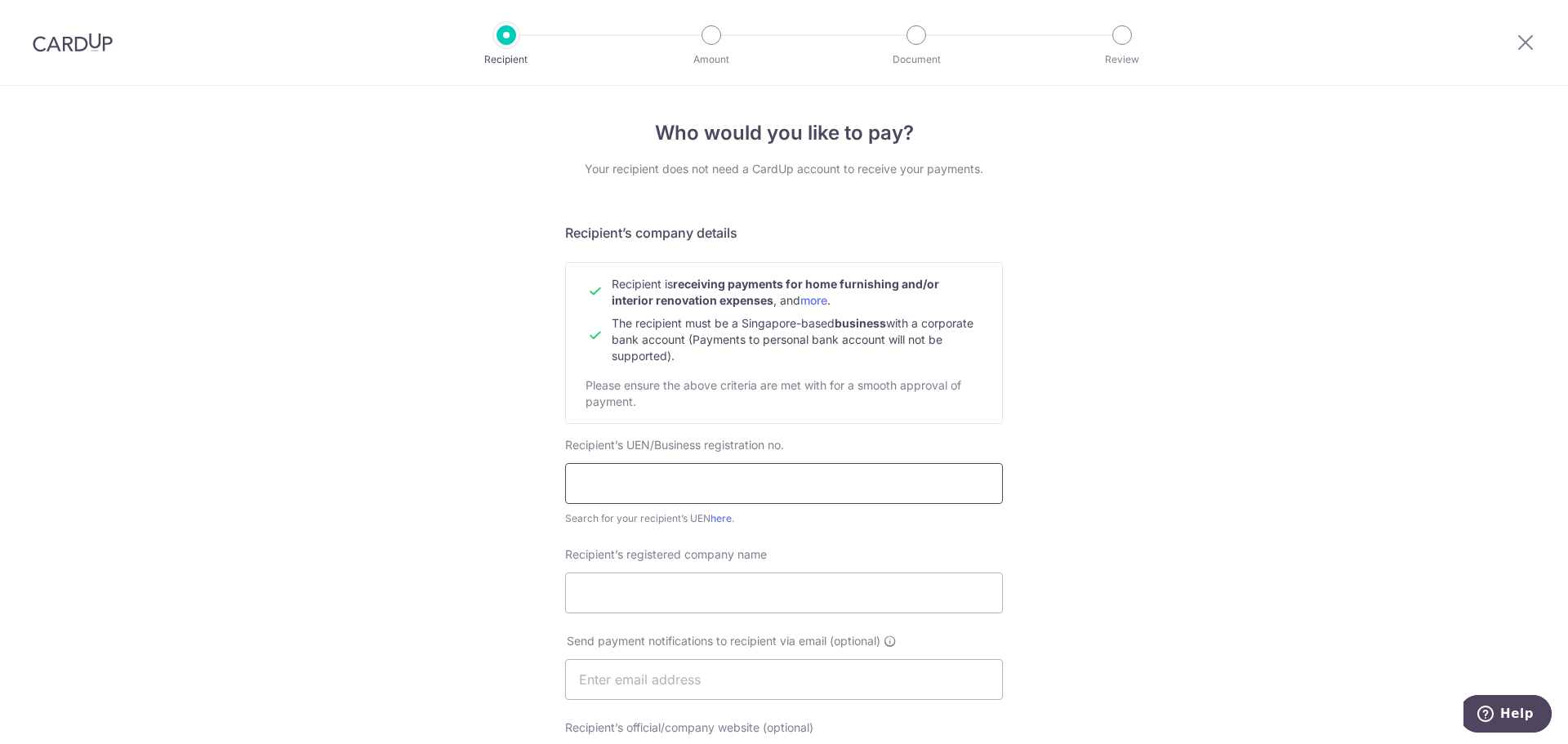
click at [674, 489] on input "text" at bounding box center [784, 484] width 438 height 41
click at [774, 486] on input "text" at bounding box center [784, 484] width 438 height 41
paste input "201322052H"
type input "201322052H"
click at [643, 596] on input "Recipient’s registered company name" at bounding box center [784, 593] width 438 height 41
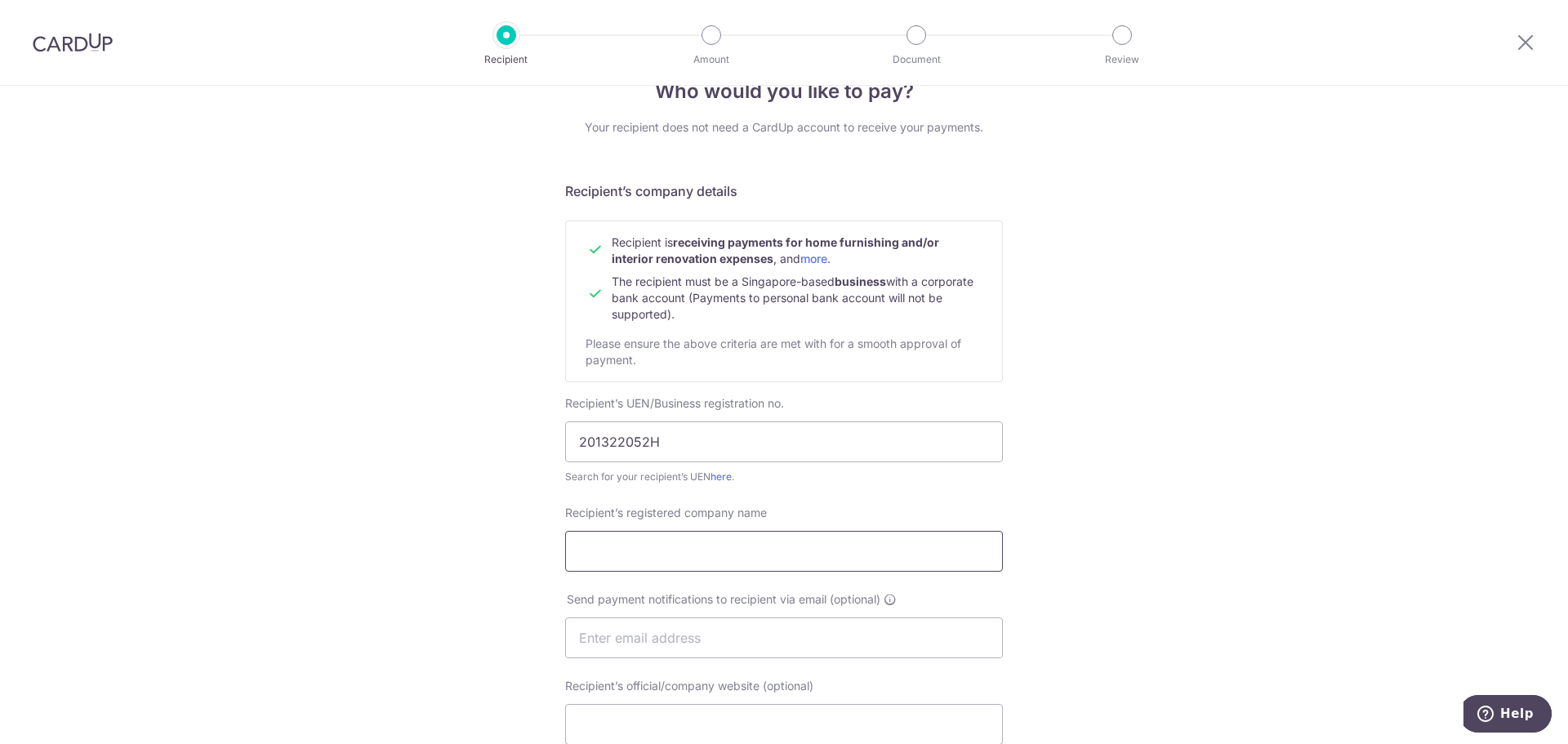
scroll to position [81, 0]
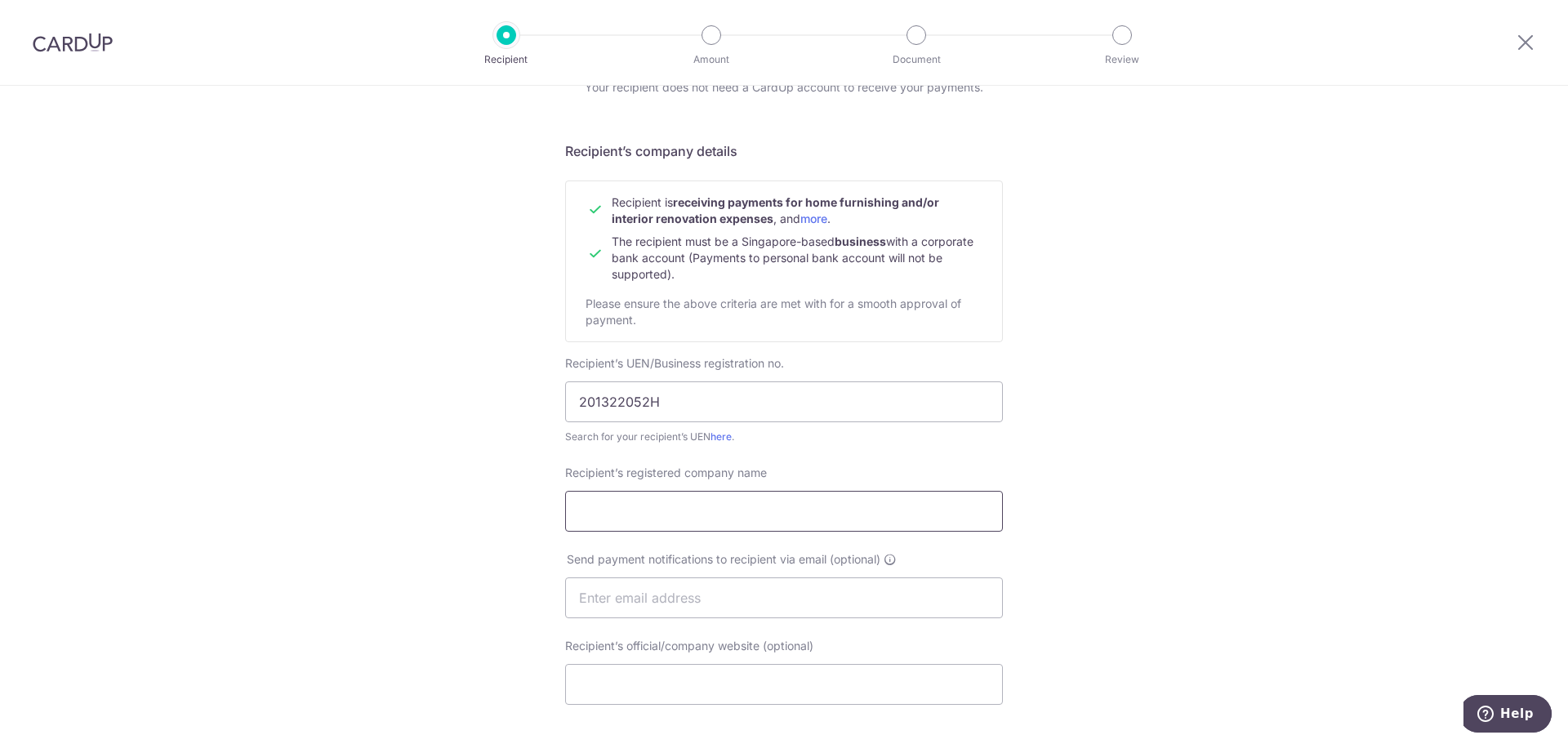
click at [646, 508] on input "Recipient’s registered company name" at bounding box center [784, 511] width 438 height 41
paste input "Wideangle pte ltd"
click at [649, 514] on input "Wideangle pte ltd" at bounding box center [784, 511] width 438 height 41
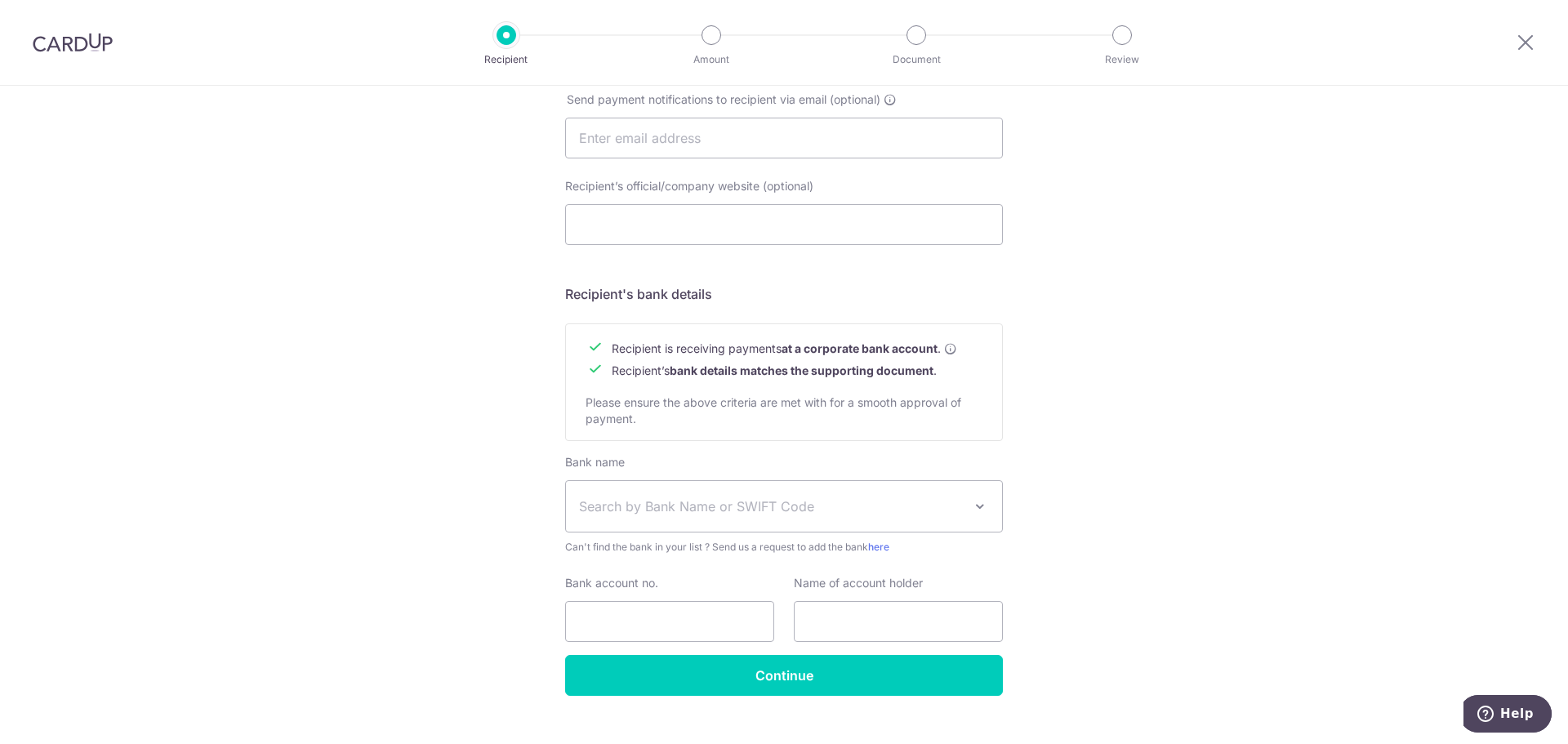
scroll to position [570, 0]
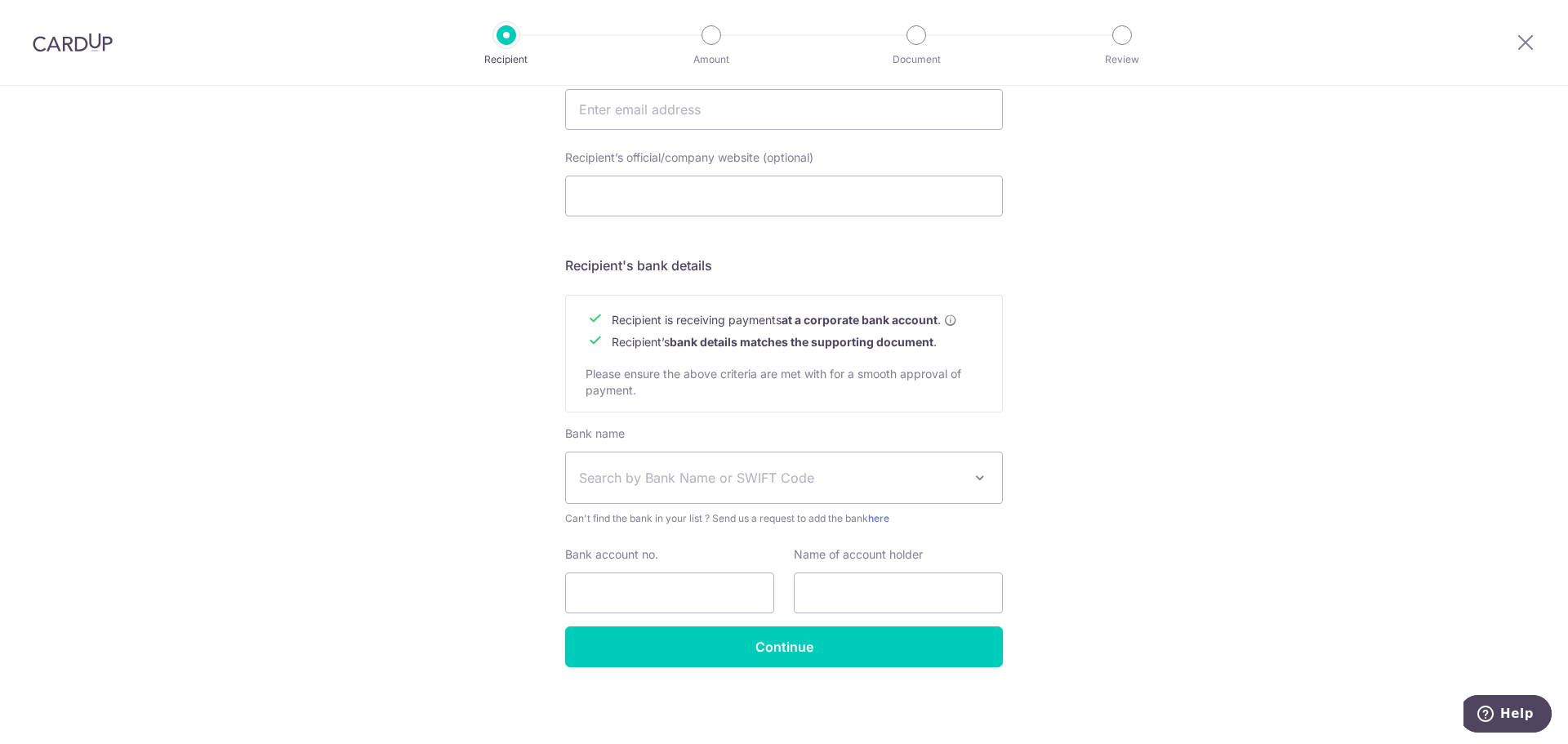
type input "Wideangle Pte Ltd"
click at [686, 485] on span "Search by Bank Name or SWIFT Code" at bounding box center [771, 478] width 384 height 19
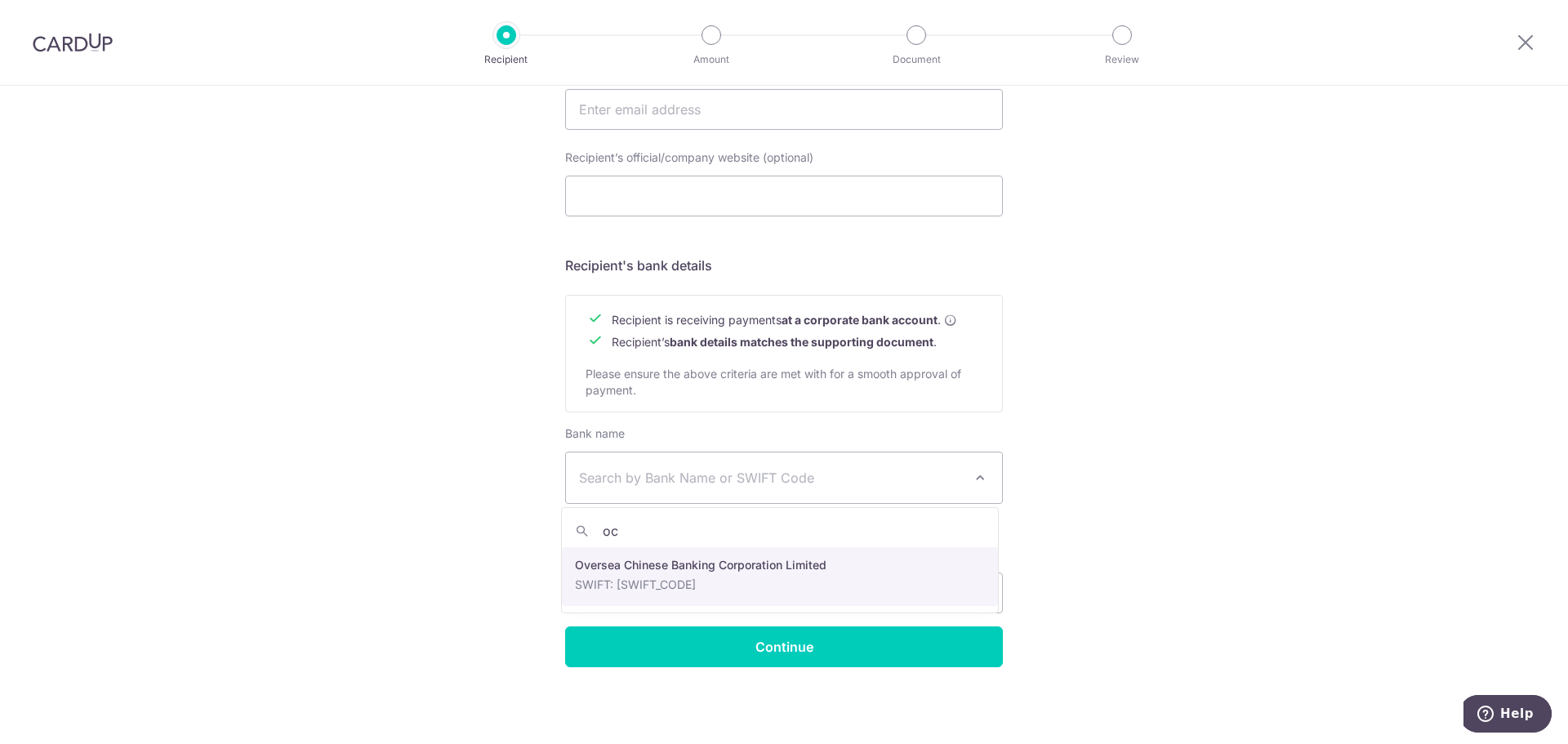
type input "o"
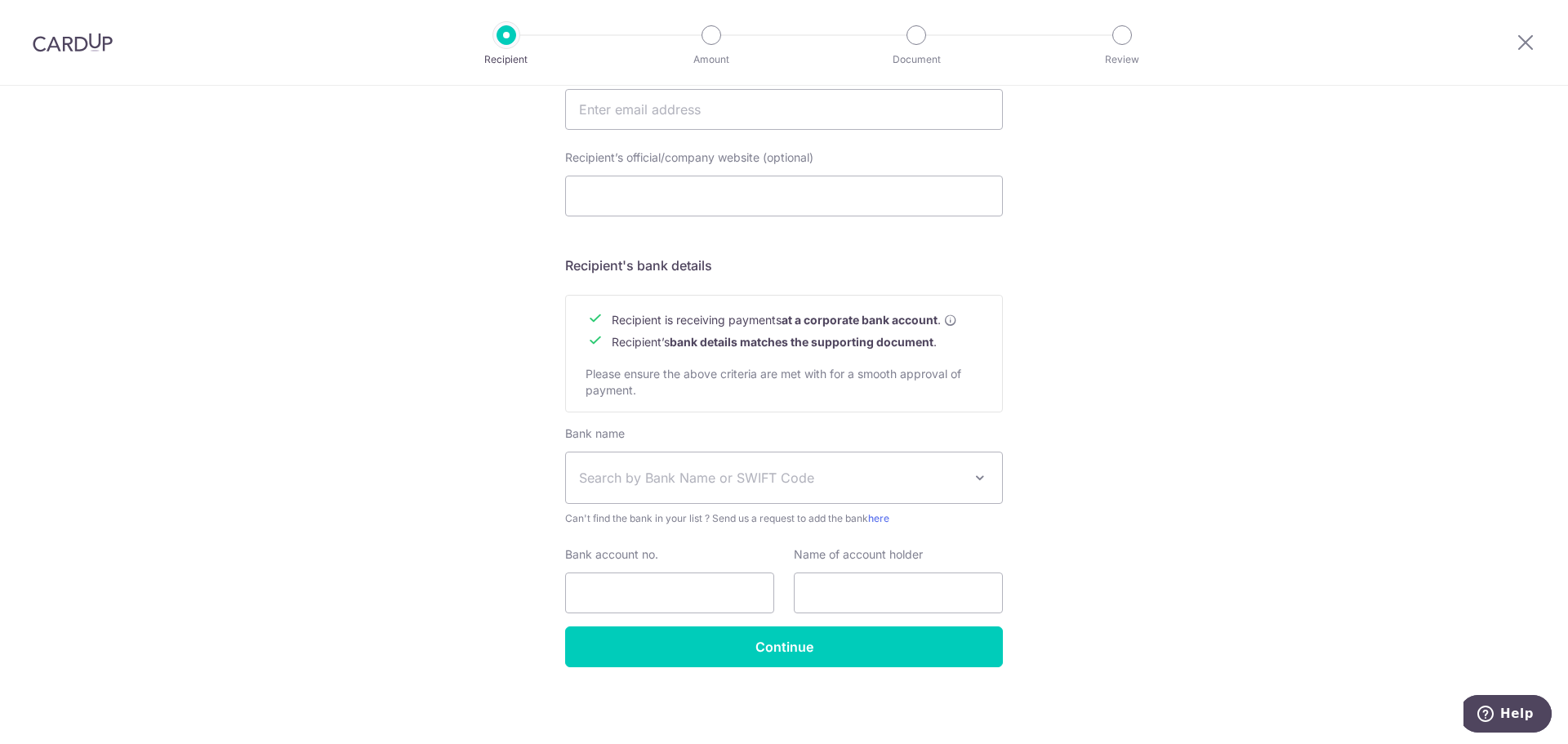
click at [606, 476] on span "Search by Bank Name or SWIFT Code" at bounding box center [771, 478] width 384 height 19
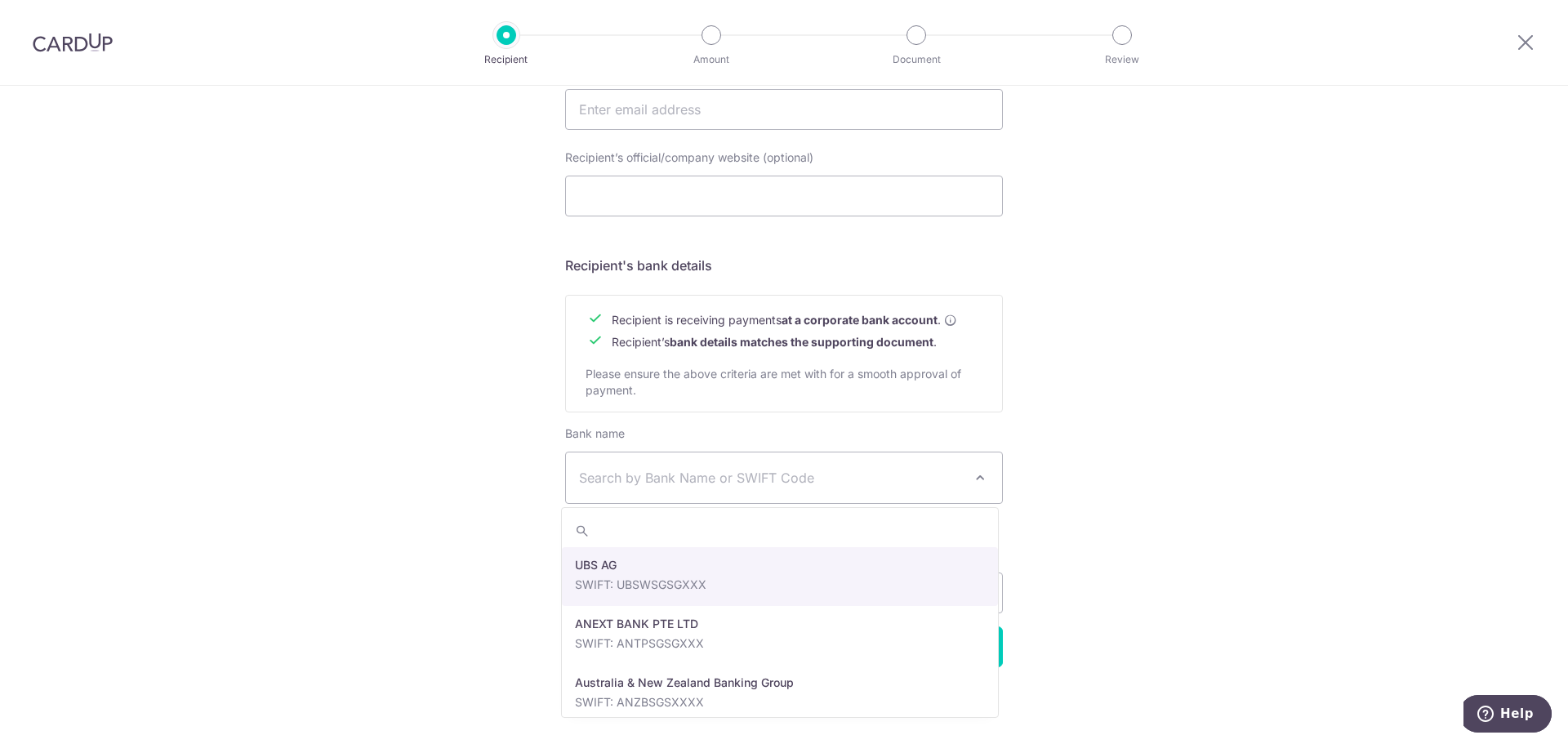
click at [623, 471] on span "Search by Bank Name or SWIFT Code" at bounding box center [771, 478] width 384 height 19
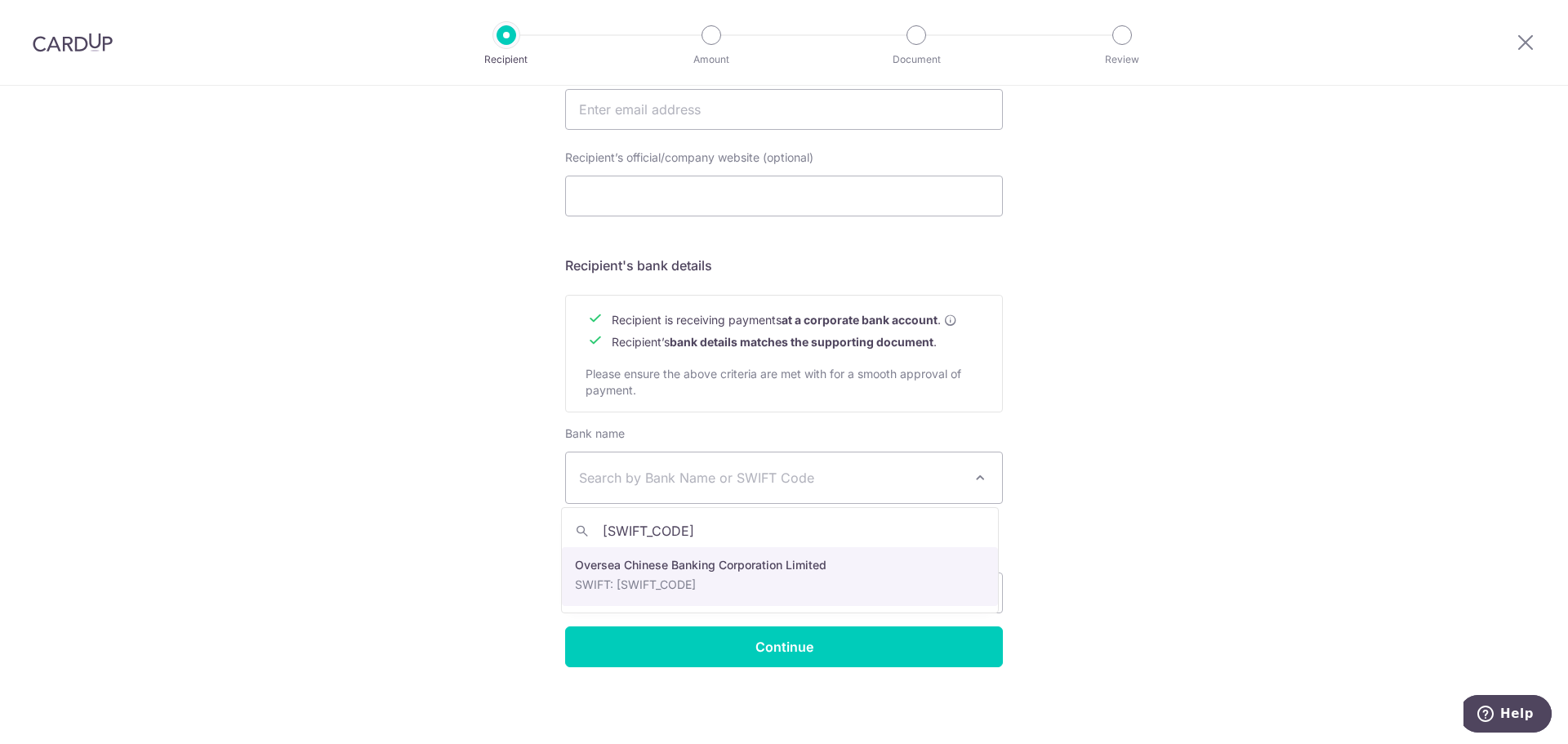
type input "OCBCSGSG"
select select "12"
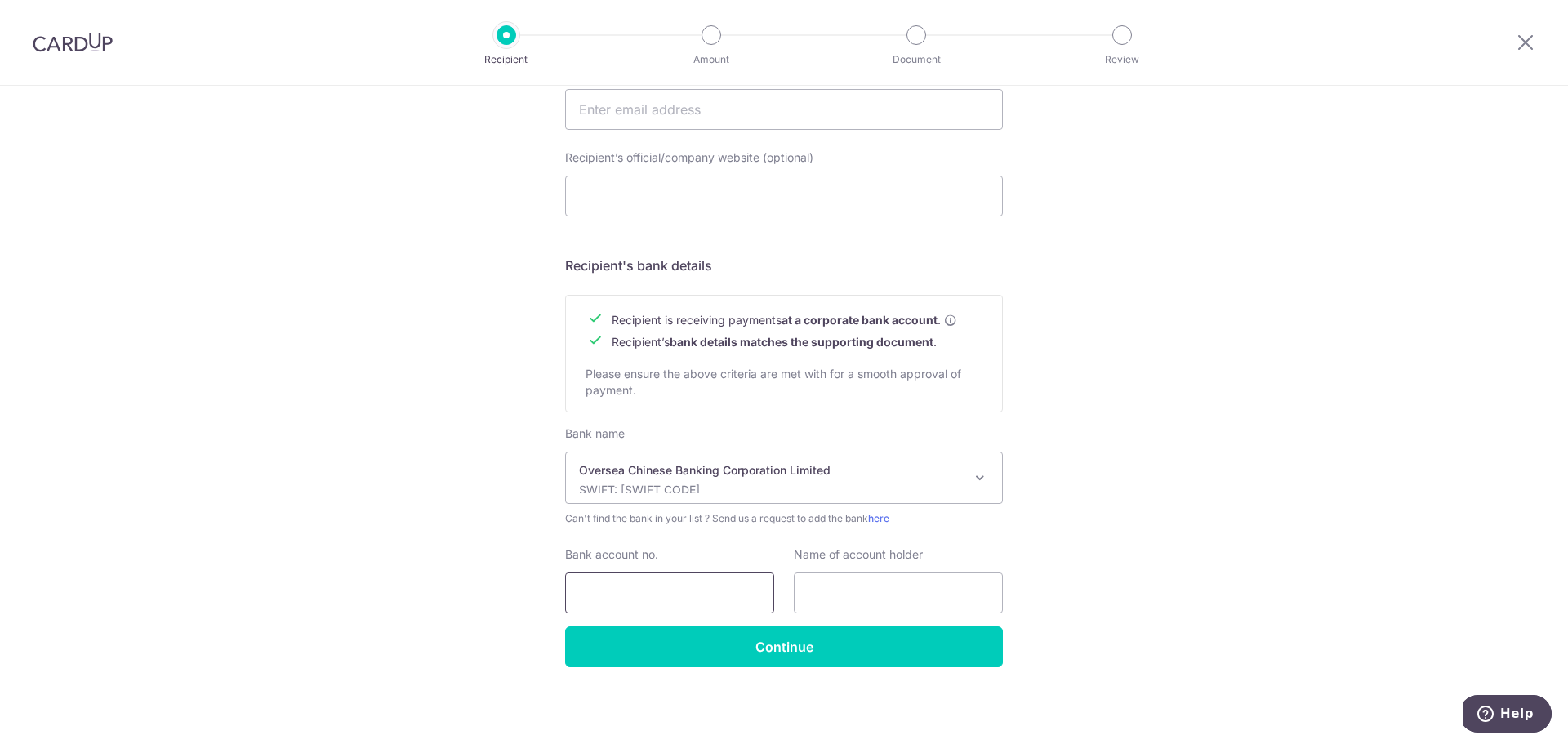
click at [640, 587] on input "Bank account no." at bounding box center [669, 593] width 209 height 41
paste input "647-829910-001"
type input "647-829910-001"
click at [879, 587] on input "text" at bounding box center [898, 593] width 209 height 41
click at [850, 576] on input "text" at bounding box center [898, 593] width 209 height 41
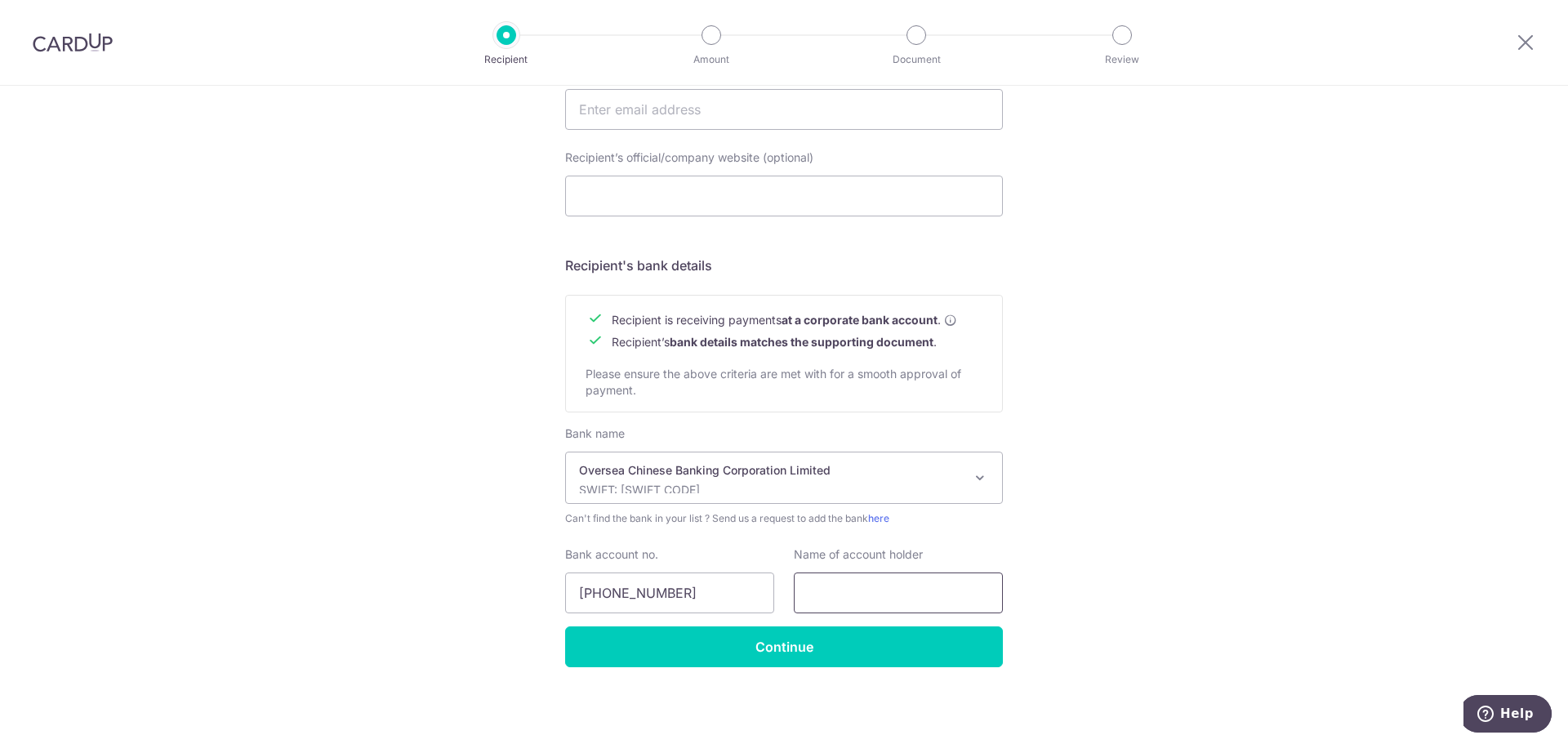
paste input "Wideangle pte ltd"
drag, startPoint x: 873, startPoint y: 594, endPoint x: 970, endPoint y: 595, distance: 97.0
click at [970, 595] on input "Wideangle pte ltd" at bounding box center [898, 593] width 209 height 41
type input "Wideangle Pte Ltd"
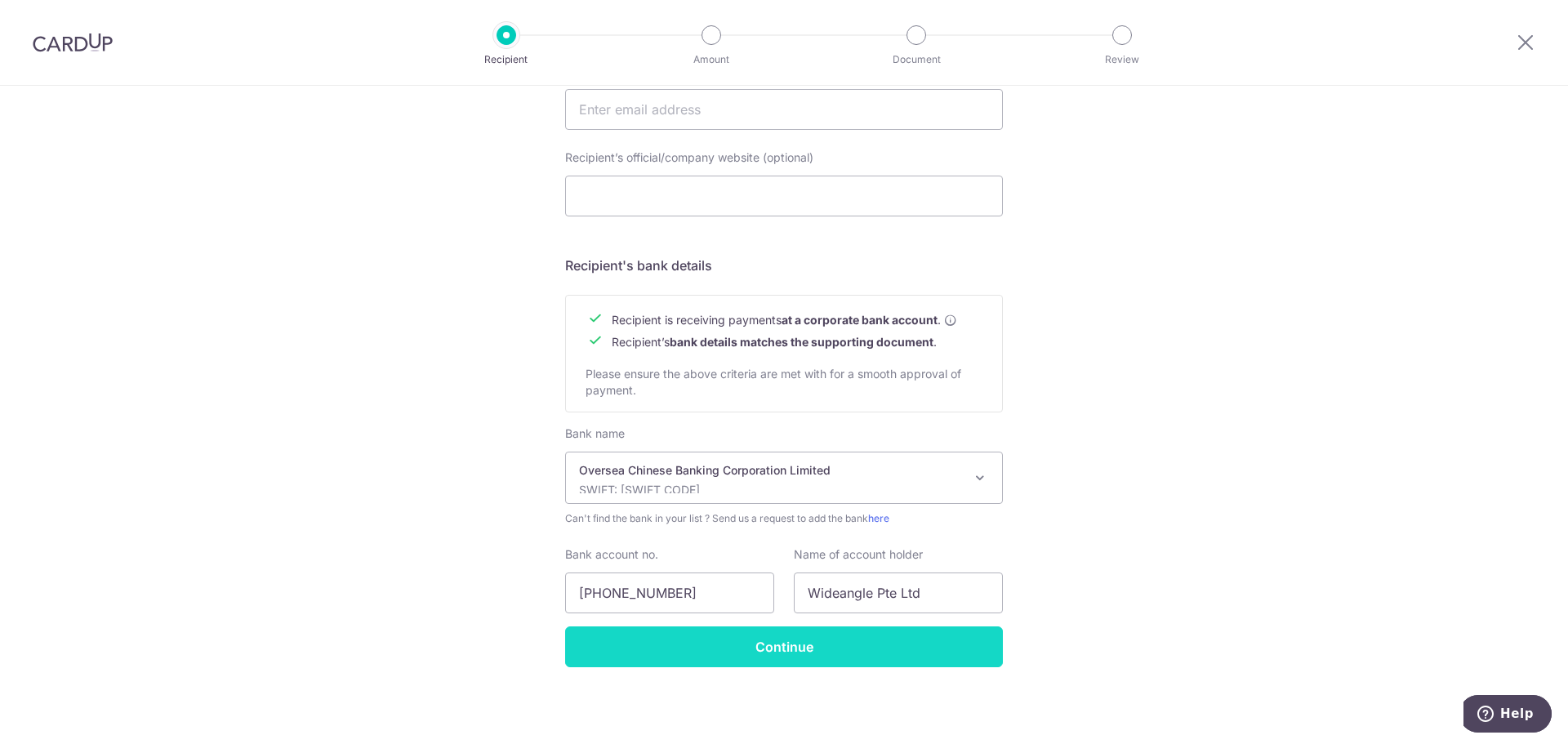
click at [682, 660] on input "Continue" at bounding box center [784, 647] width 438 height 41
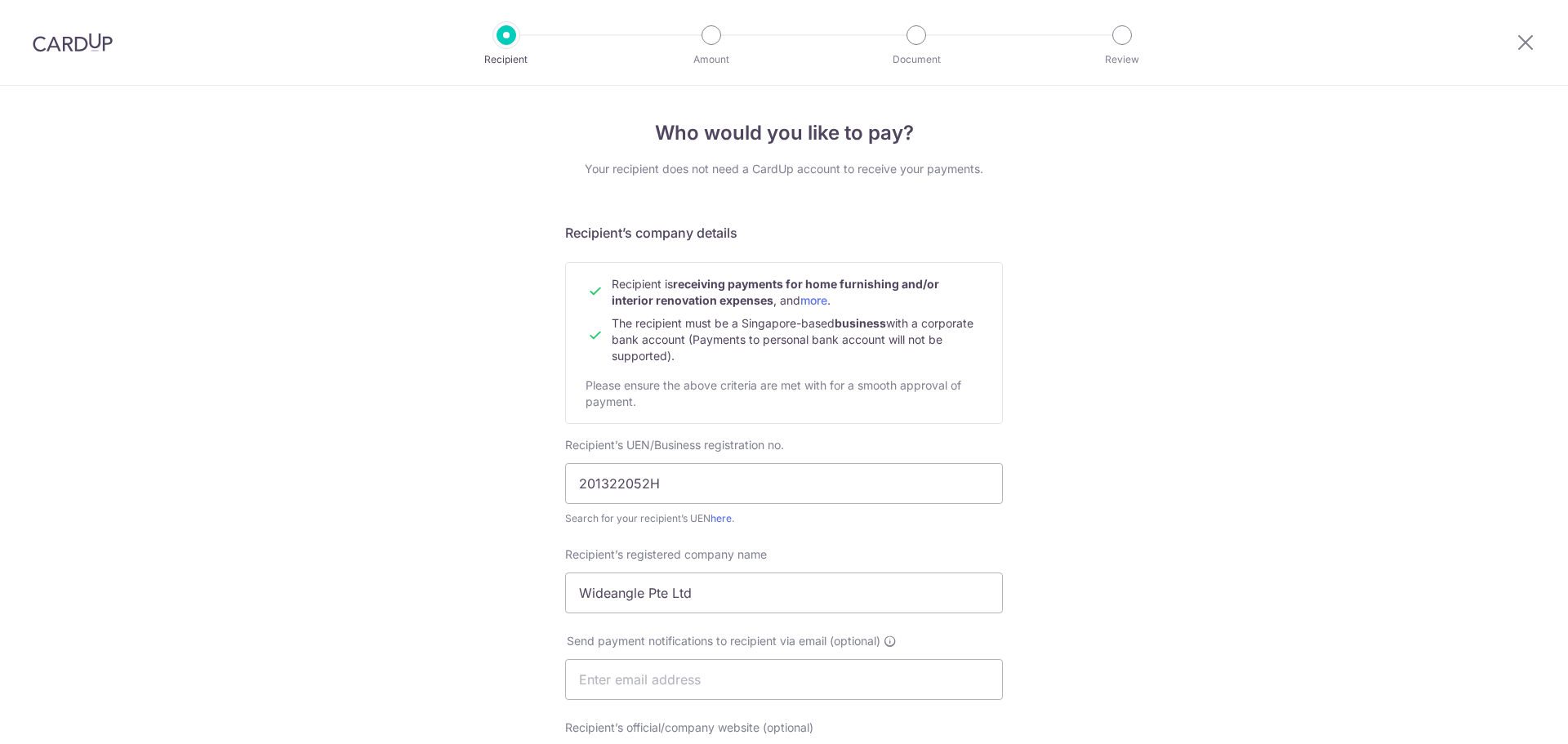
scroll to position [610, 0]
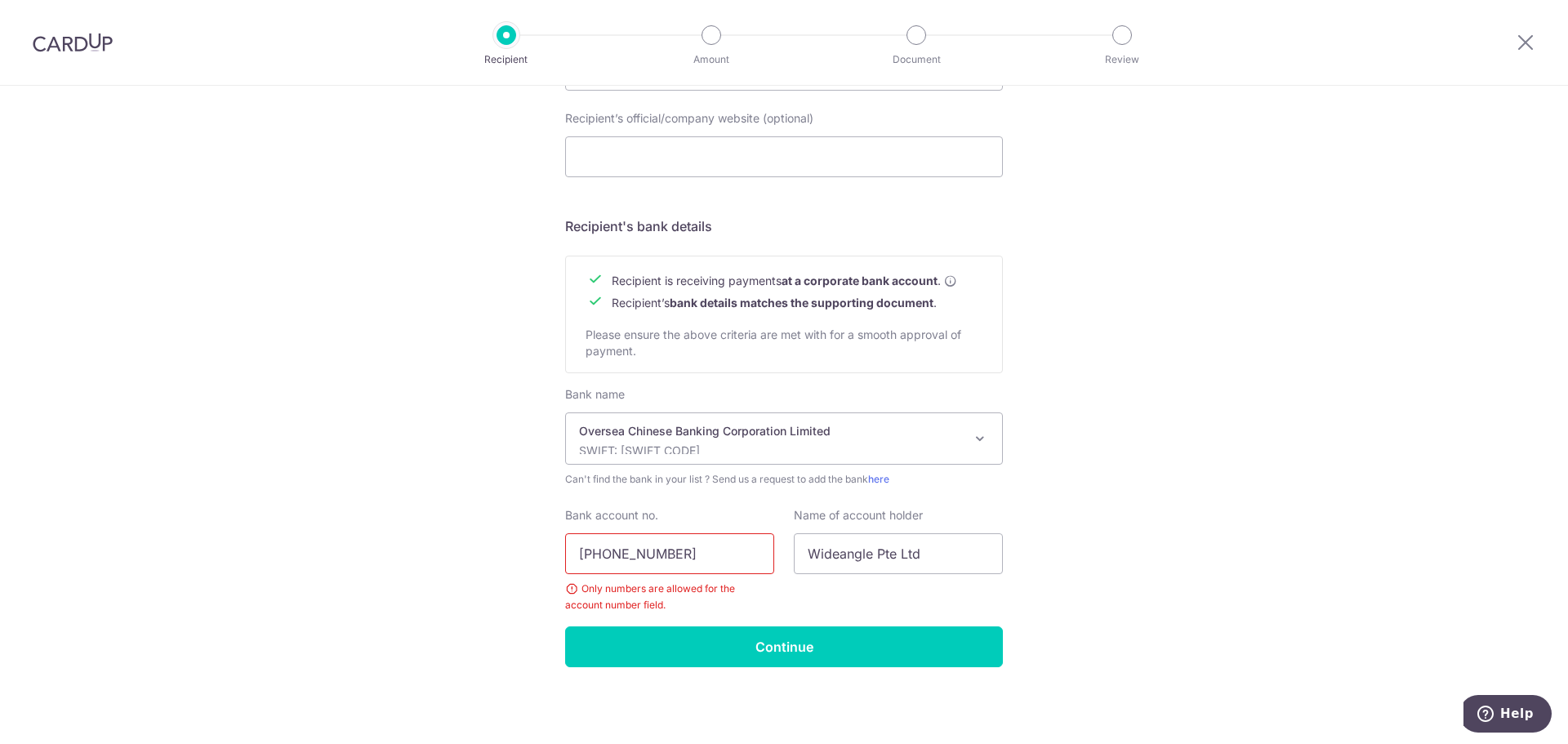
click at [612, 556] on input "647-829910-001" at bounding box center [669, 554] width 209 height 41
type input "647829910001"
click at [963, 654] on input "Continue" at bounding box center [784, 647] width 438 height 41
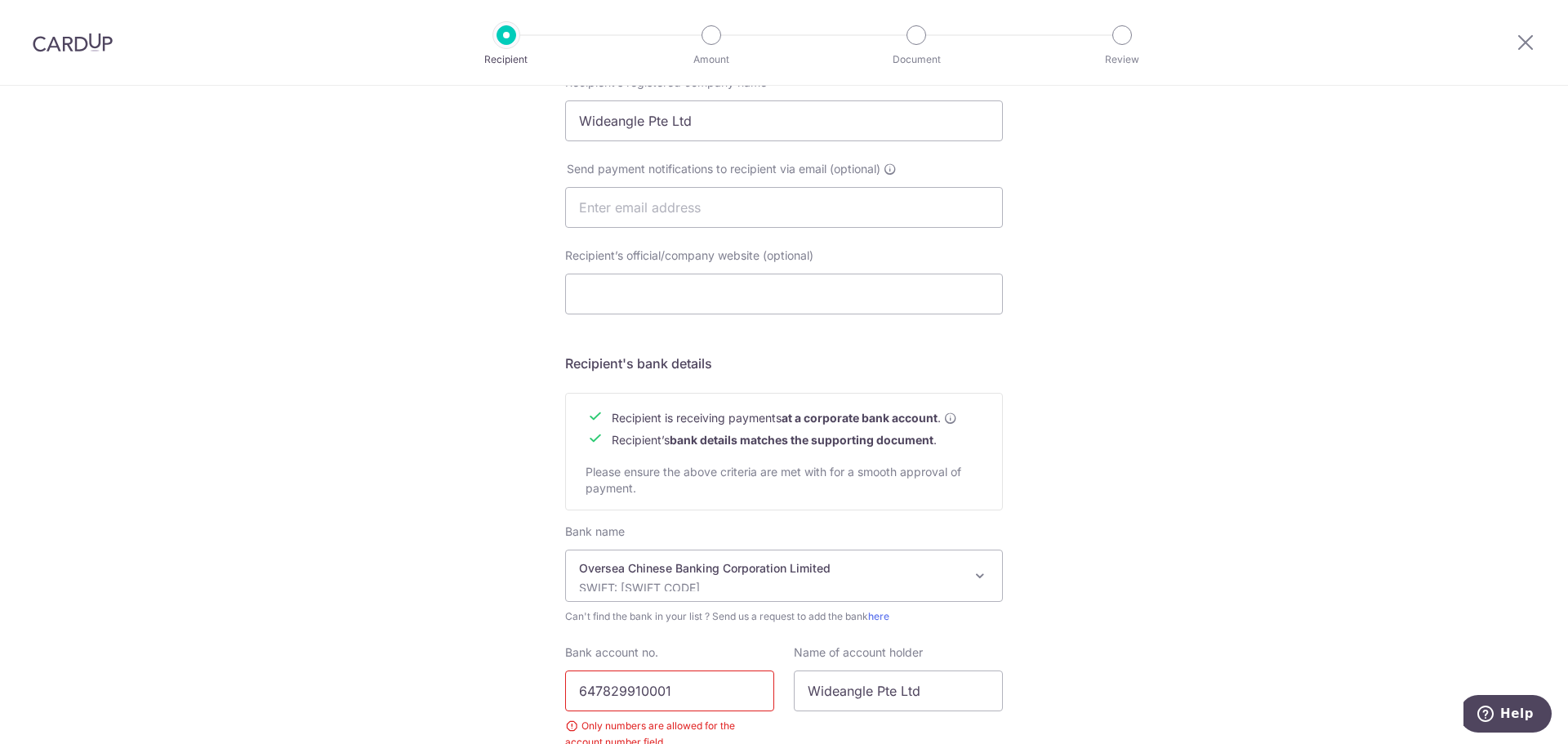
scroll to position [446, 0]
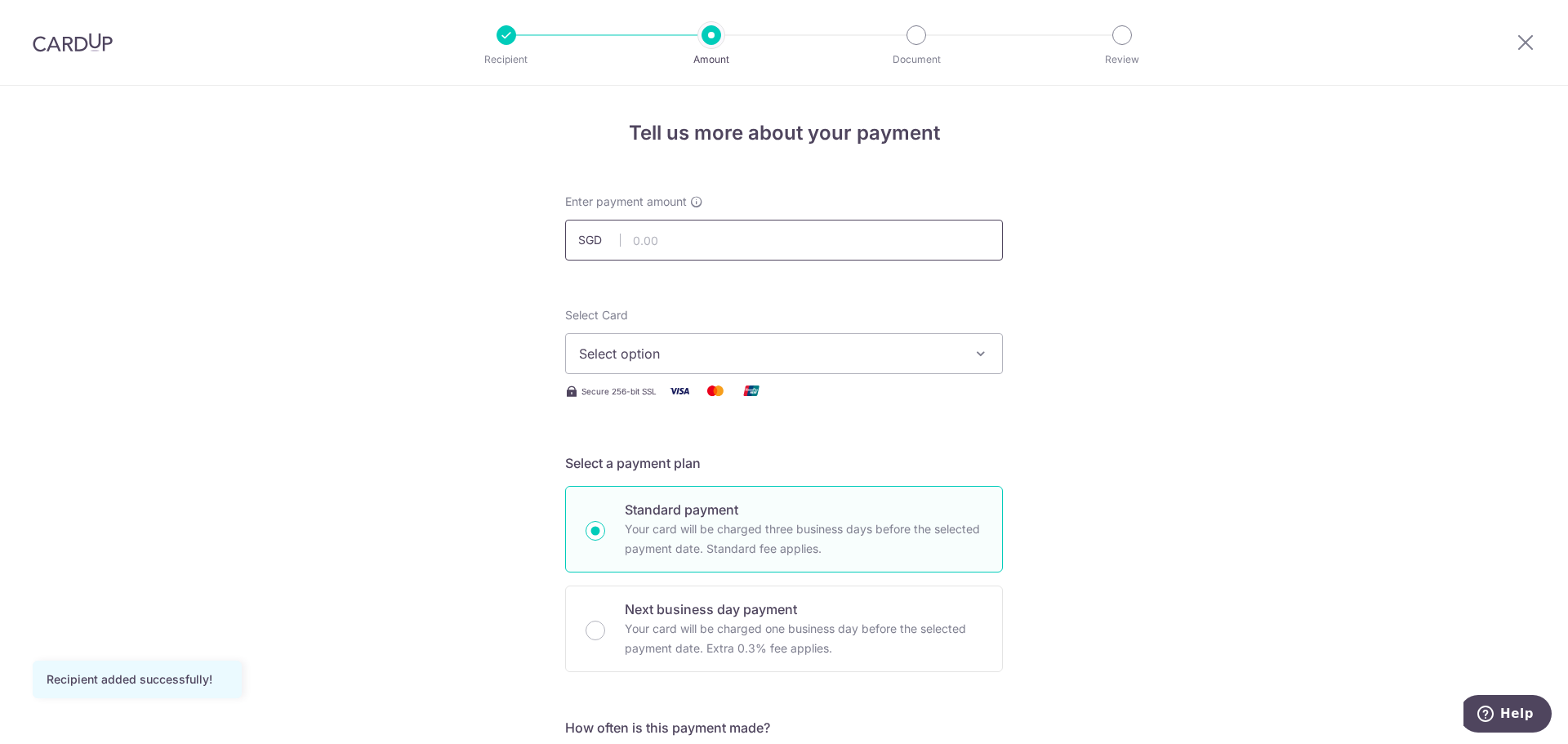
click at [717, 244] on input "text" at bounding box center [784, 240] width 438 height 41
type input "26,160.00"
drag, startPoint x: 517, startPoint y: 288, endPoint x: 632, endPoint y: 240, distance: 124.6
click at [660, 357] on span "Select option" at bounding box center [769, 354] width 381 height 19
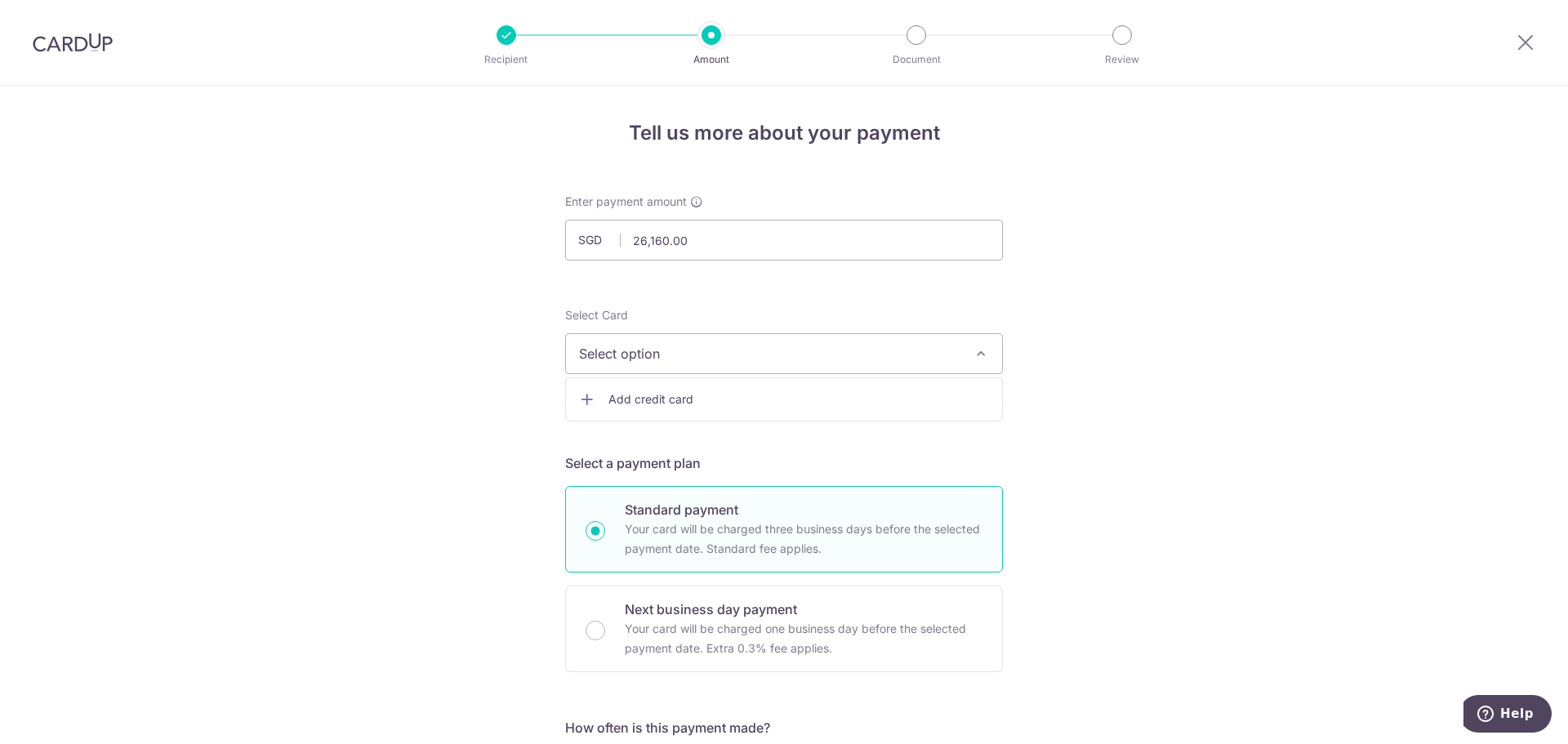
click at [657, 400] on span "Add credit card" at bounding box center [799, 400] width 381 height 17
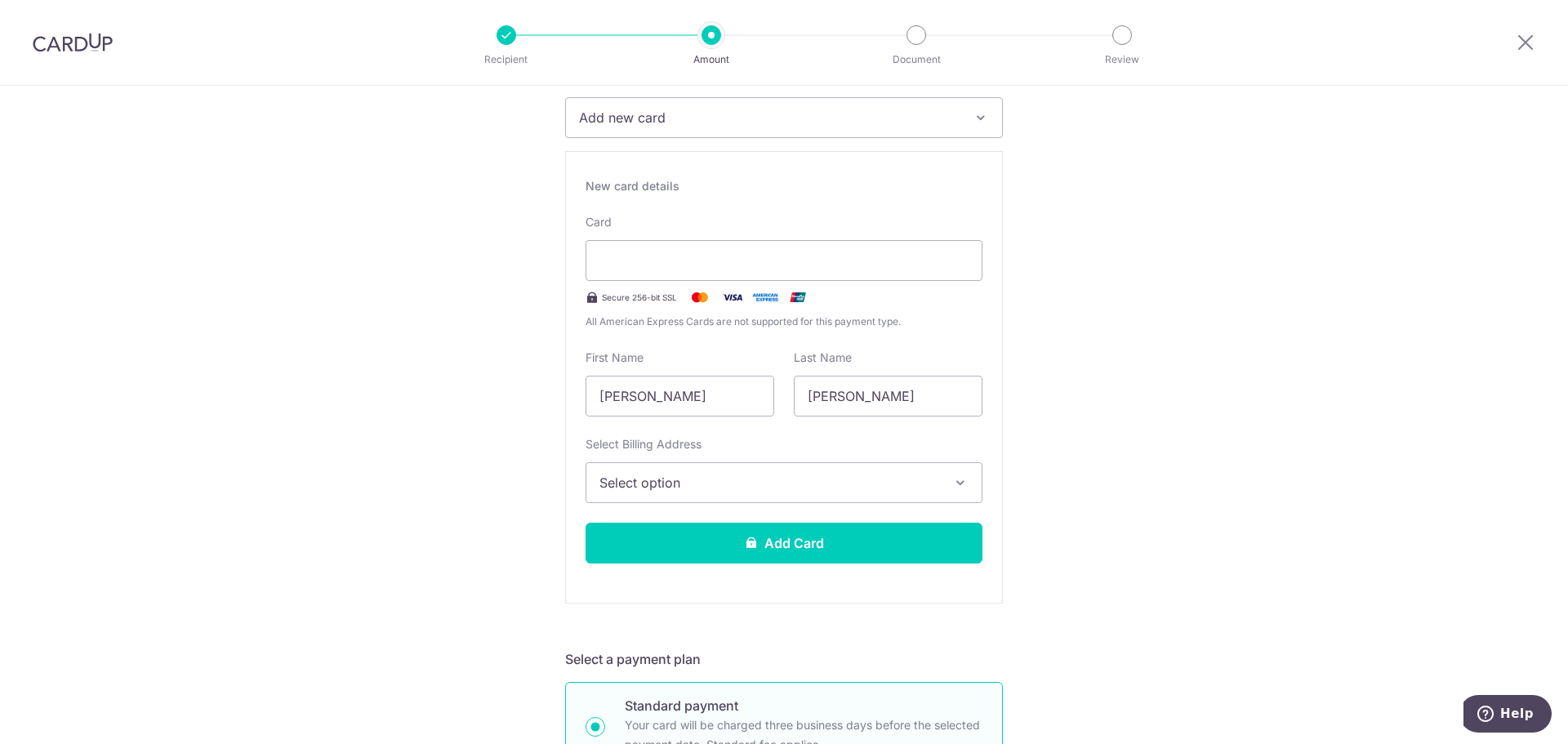
scroll to position [136, 0]
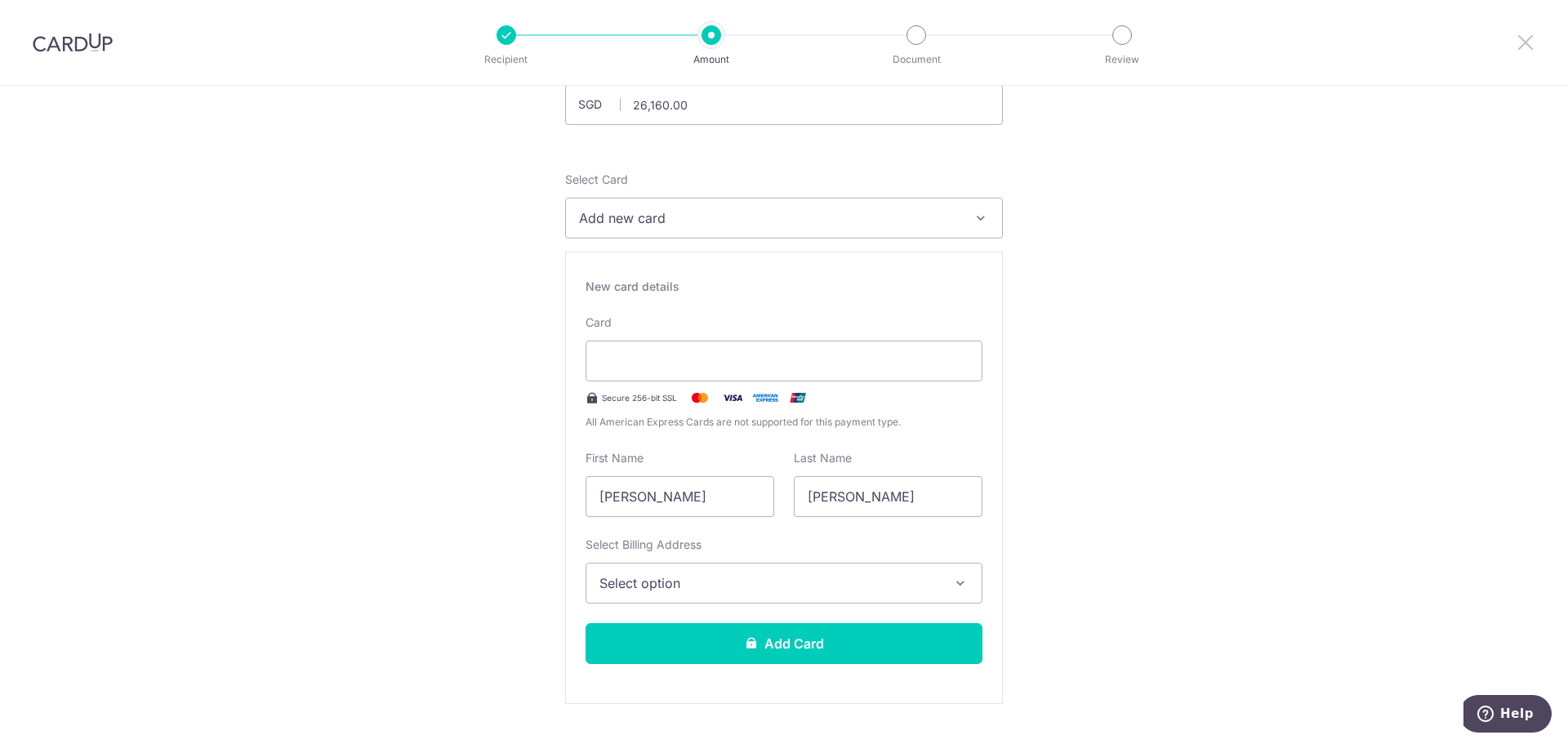
drag, startPoint x: 1530, startPoint y: 43, endPoint x: 857, endPoint y: 65, distance: 673.4
click at [1530, 43] on icon at bounding box center [1526, 41] width 19 height 20
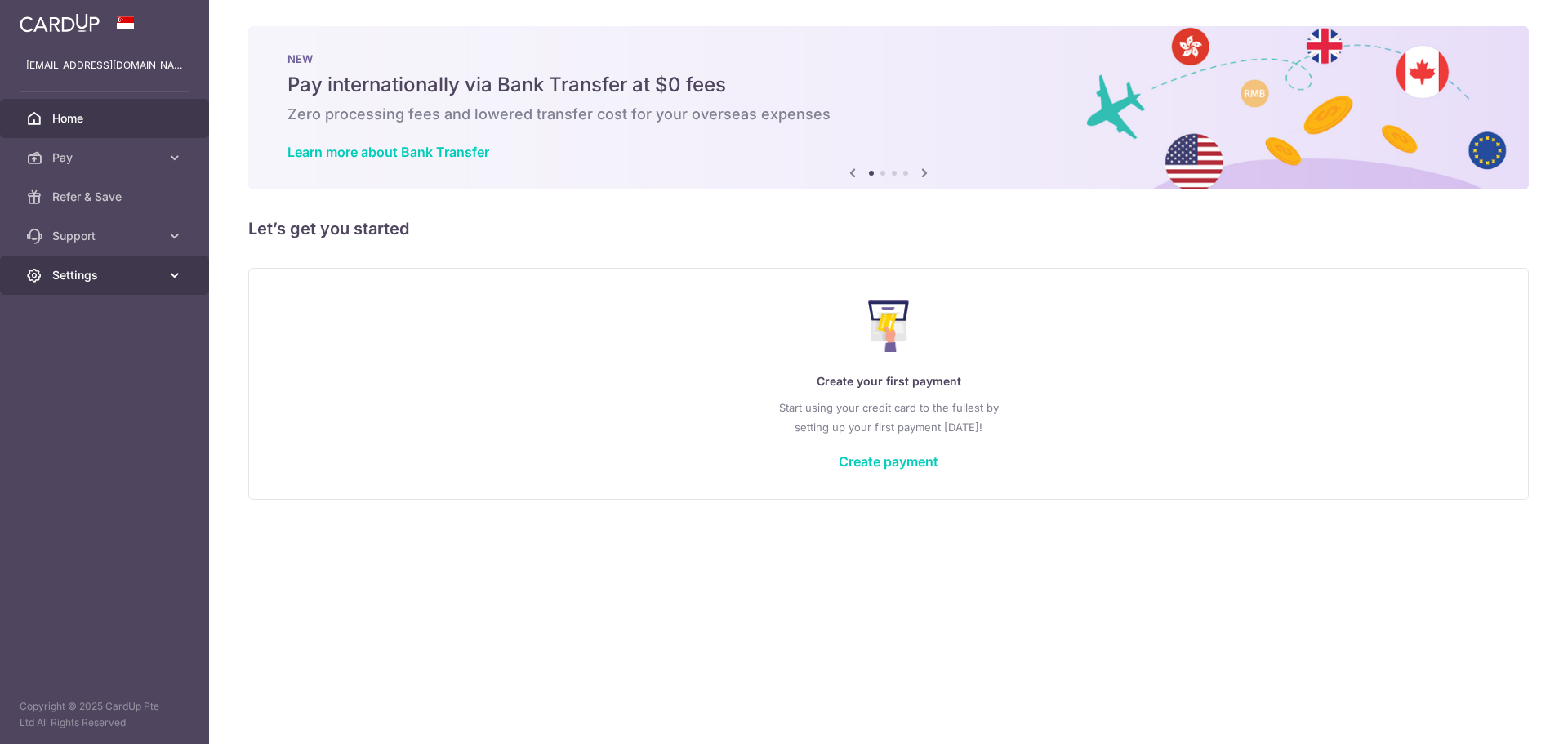
click at [101, 279] on span "Settings" at bounding box center [106, 275] width 108 height 17
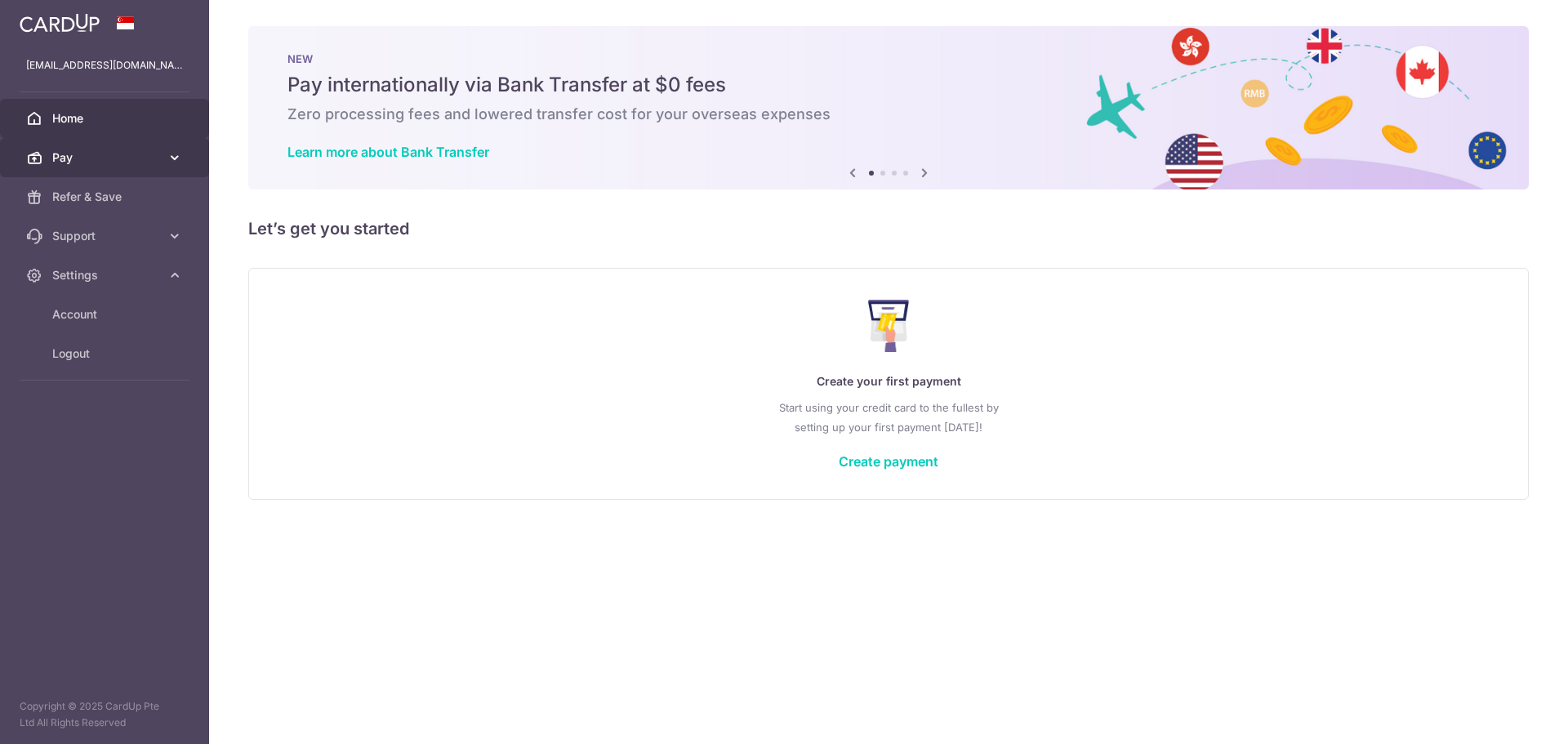
click at [107, 148] on link "Pay" at bounding box center [104, 158] width 209 height 39
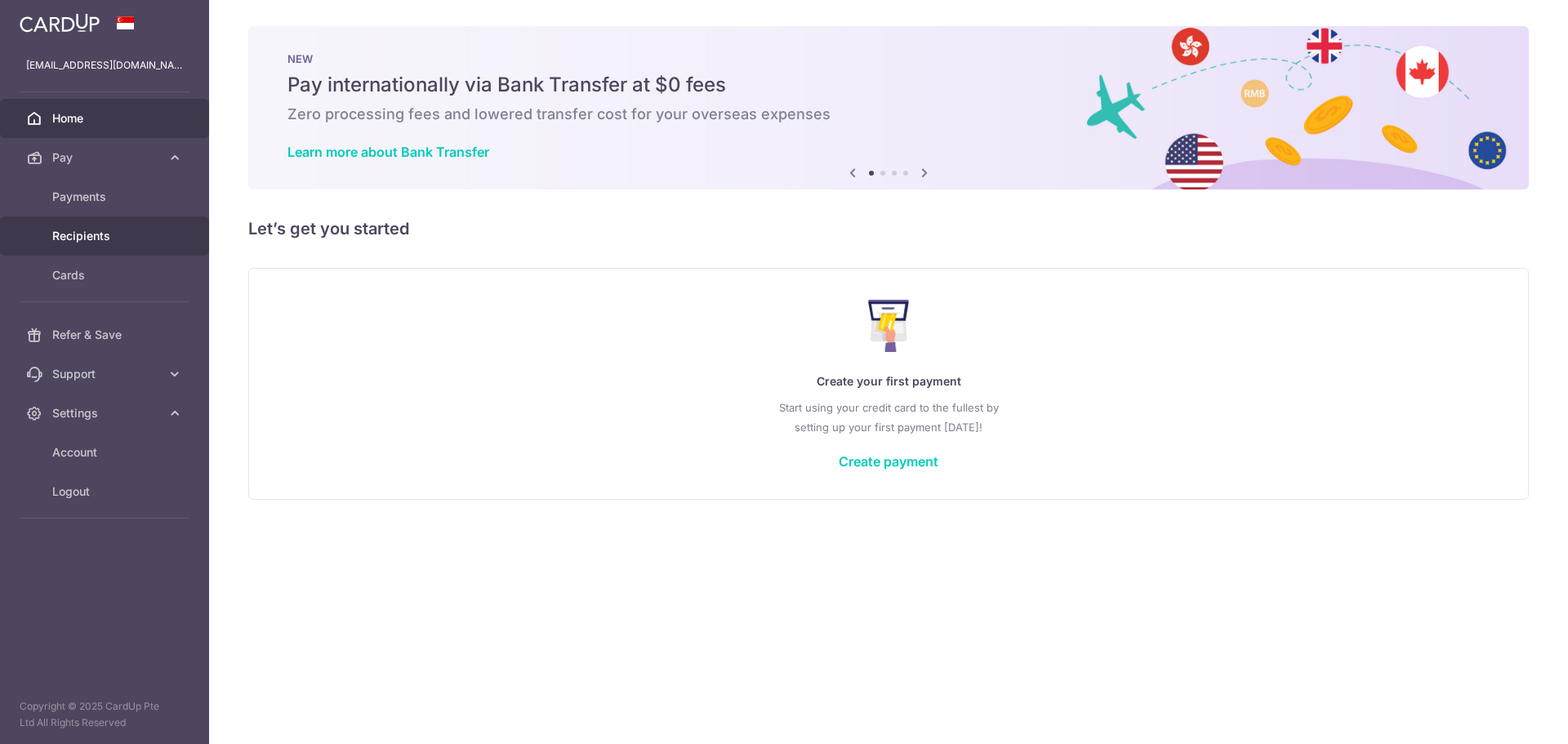
click at [124, 248] on link "Recipients" at bounding box center [104, 236] width 209 height 39
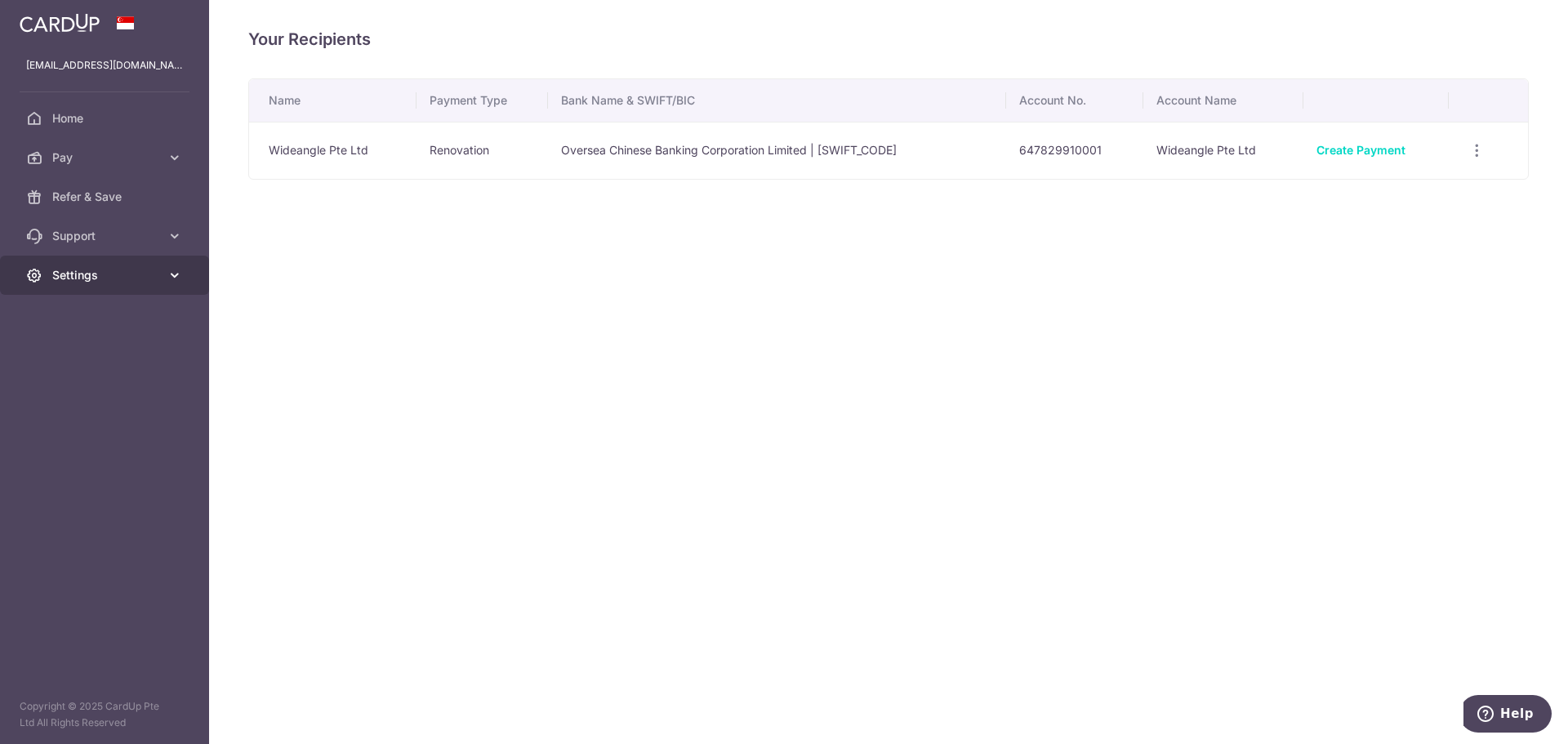
click at [121, 275] on span "Settings" at bounding box center [106, 275] width 108 height 17
click at [88, 354] on span "Logout" at bounding box center [106, 353] width 108 height 17
